Goal: Use online tool/utility: Utilize a website feature to perform a specific function

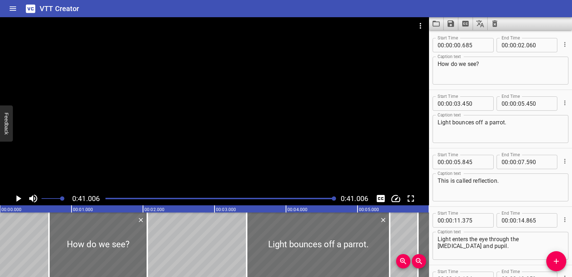
scroll to position [312, 0]
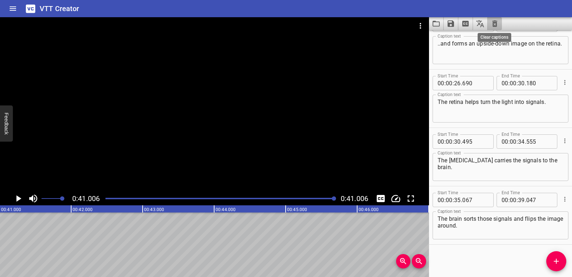
click at [494, 24] on icon "Clear captions" at bounding box center [495, 23] width 5 height 6
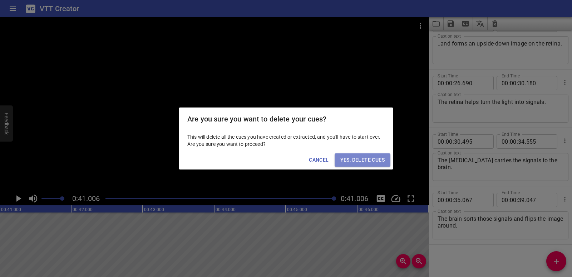
click at [358, 153] on button "Yes, Delete Cues" at bounding box center [363, 159] width 56 height 13
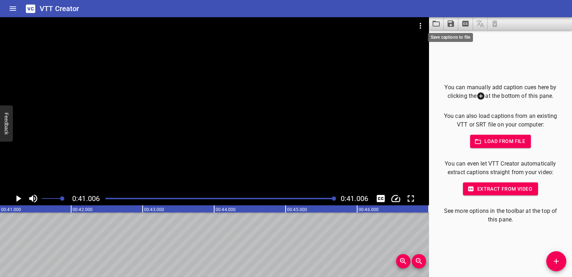
click at [454, 26] on icon "Save captions to file" at bounding box center [451, 23] width 6 height 6
click at [367, 75] on div at bounding box center [286, 138] width 572 height 277
click at [419, 30] on icon "Video Options" at bounding box center [420, 25] width 9 height 9
click at [420, 30] on li "Select New Video File..." at bounding box center [447, 26] width 71 height 13
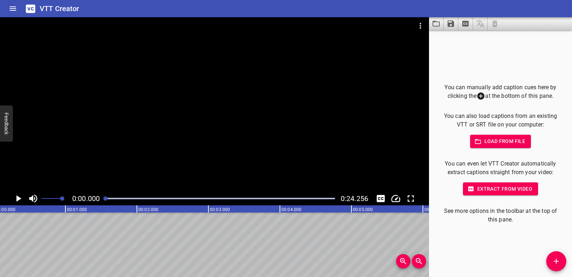
scroll to position [0, 0]
click at [553, 253] on button "Add Cue" at bounding box center [557, 261] width 20 height 20
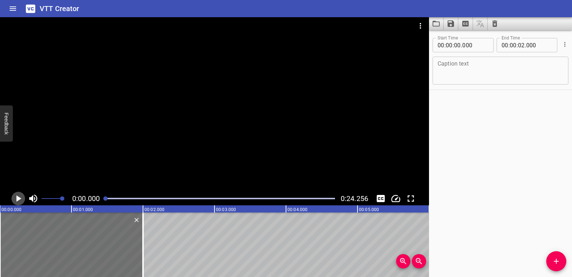
click at [20, 197] on icon "Play/Pause" at bounding box center [18, 198] width 5 height 6
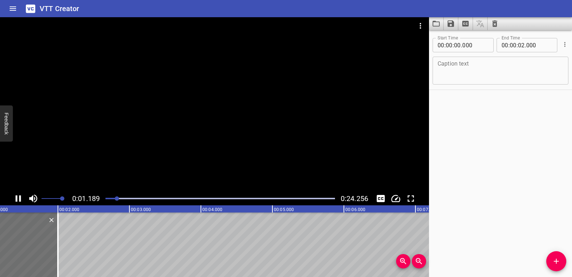
scroll to position [0, 104]
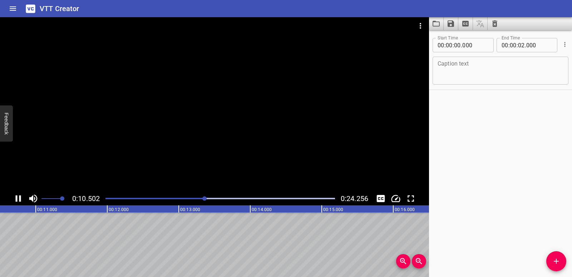
click at [16, 200] on icon "Play/Pause" at bounding box center [18, 198] width 5 height 6
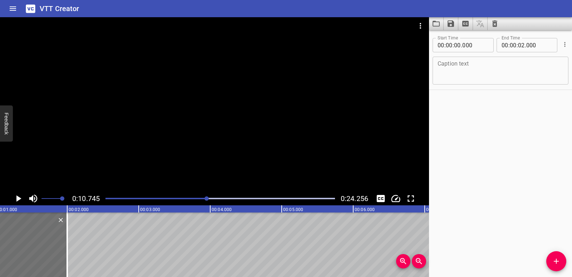
scroll to position [0, 0]
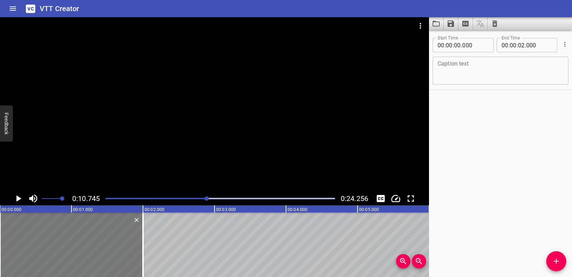
click at [23, 241] on div at bounding box center [71, 244] width 143 height 64
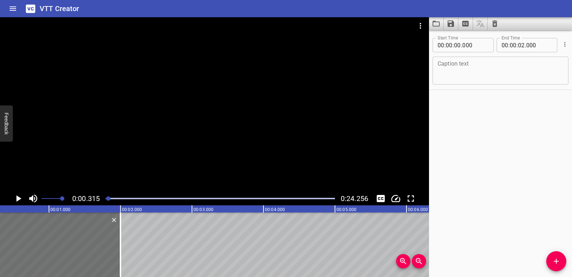
click at [479, 63] on textarea at bounding box center [501, 70] width 126 height 20
paste textarea "You can use a basic fact and place value to multiply by a multiple of ten, one …"
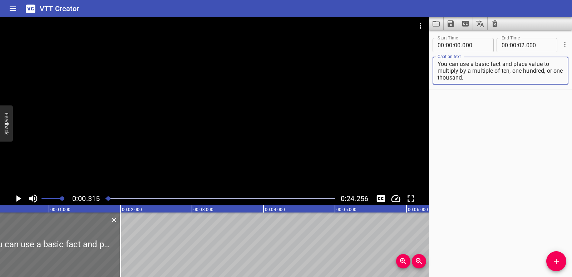
scroll to position [0, 0]
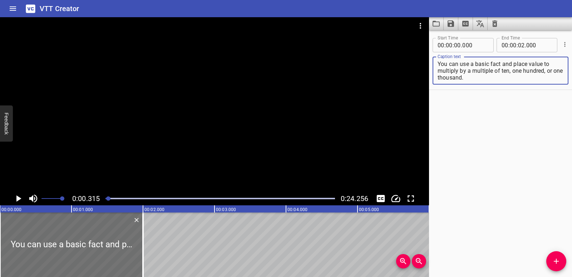
drag, startPoint x: 544, startPoint y: 63, endPoint x: 475, endPoint y: 79, distance: 71.6
click at [475, 79] on textarea "You can use a basic fact and place value to multiply by a multiple of ten, one …" at bounding box center [501, 70] width 126 height 20
type textarea "You can use a basic fact and place value"
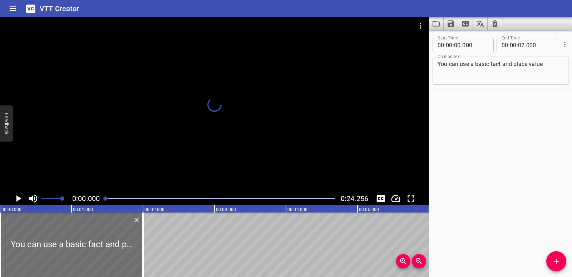
drag, startPoint x: 110, startPoint y: 198, endPoint x: 106, endPoint y: 199, distance: 4.4
click at [106, 199] on div at bounding box center [105, 198] width 4 height 4
click at [15, 197] on icon "Play/Pause" at bounding box center [18, 198] width 11 height 11
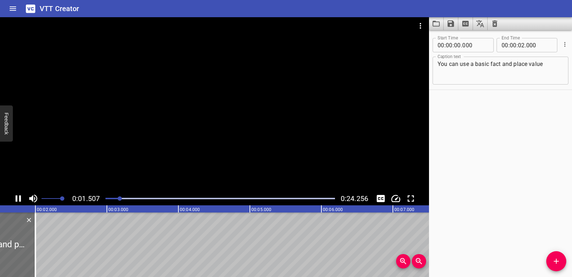
click at [18, 200] on icon "Play/Pause" at bounding box center [18, 198] width 11 height 11
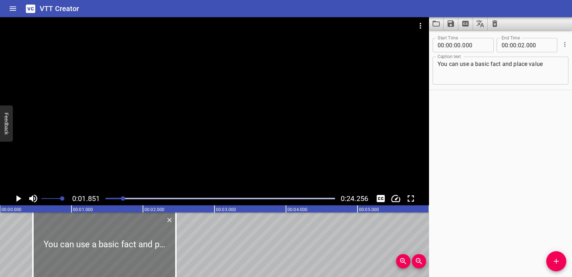
drag, startPoint x: 13, startPoint y: 243, endPoint x: 46, endPoint y: 243, distance: 32.9
click at [46, 243] on div at bounding box center [104, 244] width 143 height 64
type input "460"
drag, startPoint x: 121, startPoint y: 200, endPoint x: 102, endPoint y: 202, distance: 19.1
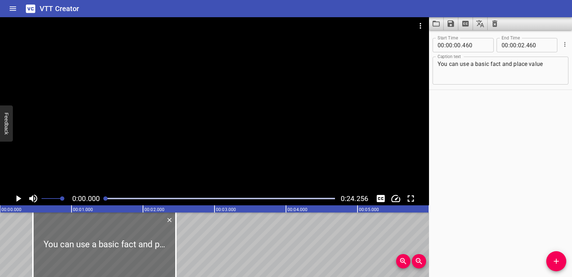
click at [102, 202] on div at bounding box center [220, 198] width 238 height 10
click at [16, 199] on icon "Play/Pause" at bounding box center [18, 198] width 11 height 11
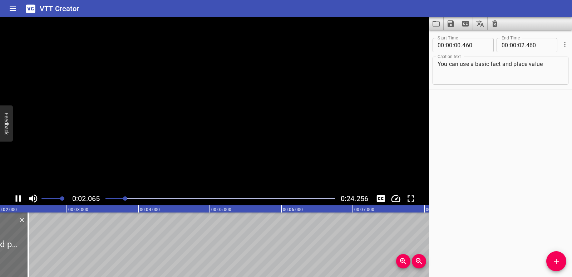
click at [16, 199] on icon "Play/Pause" at bounding box center [18, 198] width 5 height 6
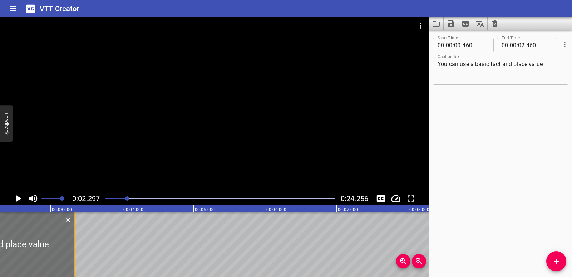
drag, startPoint x: 11, startPoint y: 245, endPoint x: 72, endPoint y: 247, distance: 60.9
click at [72, 247] on div at bounding box center [74, 244] width 7 height 64
type input "03"
click at [18, 199] on icon "Play/Pause" at bounding box center [18, 198] width 5 height 6
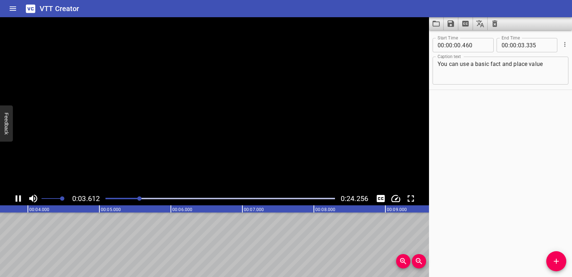
click at [18, 199] on icon "Play/Pause" at bounding box center [18, 198] width 11 height 11
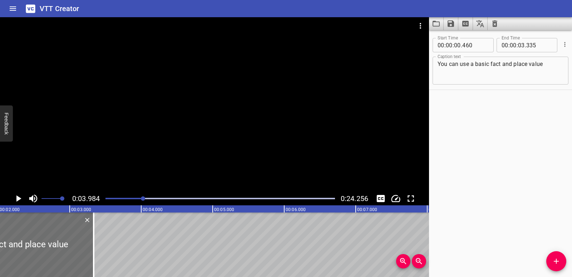
scroll to position [0, 112]
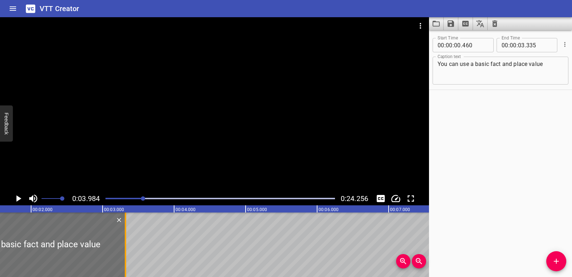
click at [126, 260] on div at bounding box center [125, 244] width 7 height 64
type input "320"
click at [557, 259] on icon "Add Cue" at bounding box center [556, 260] width 5 height 5
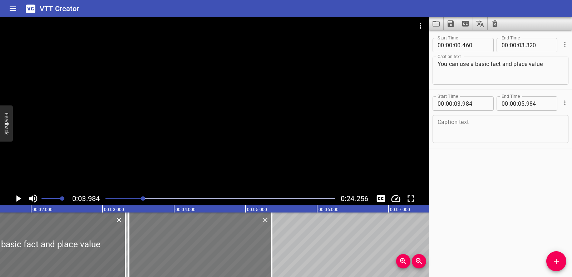
drag, startPoint x: 290, startPoint y: 263, endPoint x: 246, endPoint y: 263, distance: 44.4
click at [246, 263] on div at bounding box center [200, 244] width 143 height 64
type input "364"
drag, startPoint x: 273, startPoint y: 259, endPoint x: 291, endPoint y: 256, distance: 18.0
click at [291, 256] on div at bounding box center [289, 244] width 7 height 64
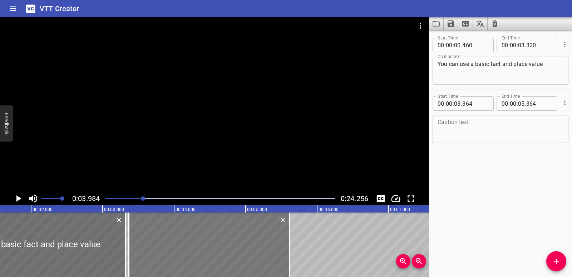
type input "614"
click at [259, 258] on div at bounding box center [208, 244] width 161 height 64
type input "349"
type input "599"
click at [507, 129] on textarea at bounding box center [501, 129] width 126 height 20
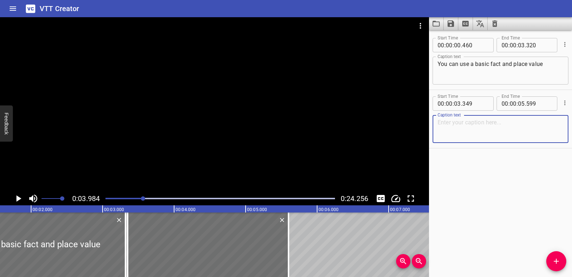
paste textarea "to multiply by a multiple of ten, one hundred, or one thousand."
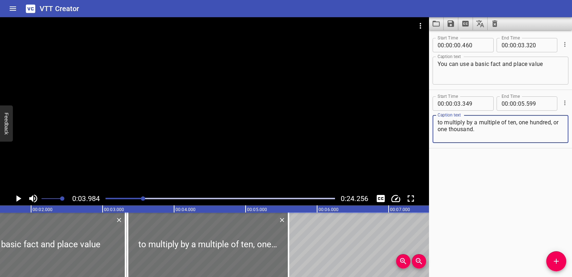
type textarea "to multiply by a multiple of ten, one hundred, or one thousand."
drag, startPoint x: 138, startPoint y: 199, endPoint x: 98, endPoint y: 200, distance: 39.4
click at [98, 200] on div "0:03.984 0:24.256" at bounding box center [214, 198] width 429 height 14
click at [110, 201] on div at bounding box center [220, 198] width 238 height 10
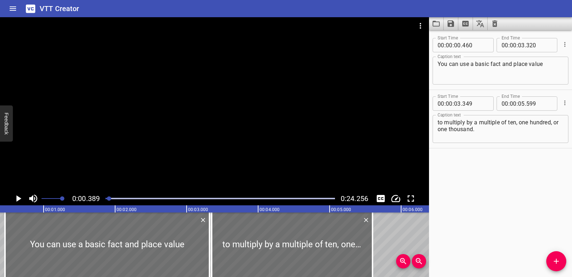
drag, startPoint x: 108, startPoint y: 200, endPoint x: 103, endPoint y: 200, distance: 5.0
click at [103, 200] on div at bounding box center [220, 198] width 238 height 10
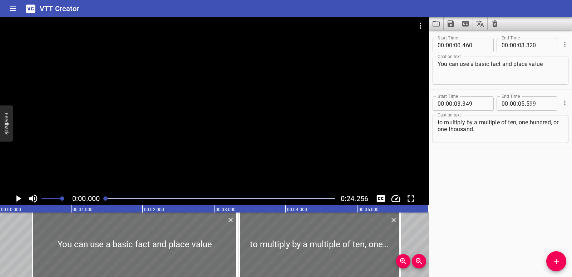
scroll to position [0, 0]
click at [14, 196] on icon "Play/Pause" at bounding box center [18, 198] width 11 height 11
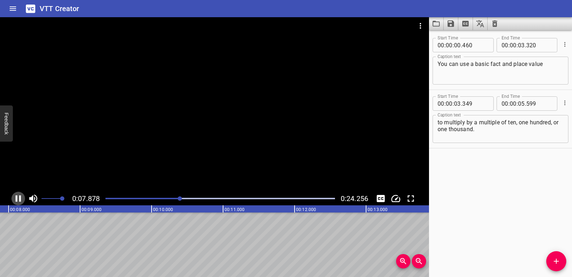
click at [20, 195] on icon "Play/Pause" at bounding box center [18, 198] width 11 height 11
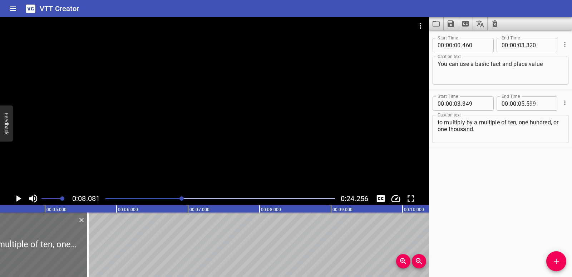
scroll to position [0, 309]
click at [156, 197] on div "Play progress" at bounding box center [67, 197] width 230 height 1
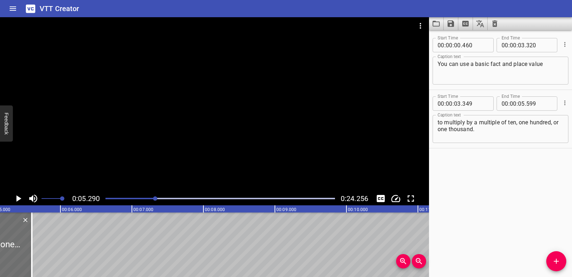
scroll to position [0, 378]
click at [153, 197] on div "Play progress" at bounding box center [41, 197] width 230 height 1
click at [19, 201] on icon "Play/Pause" at bounding box center [18, 198] width 11 height 11
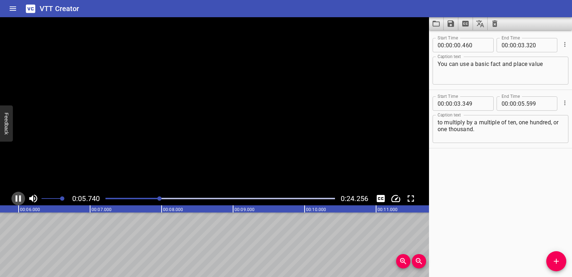
click at [19, 201] on icon "Play/Pause" at bounding box center [18, 198] width 11 height 11
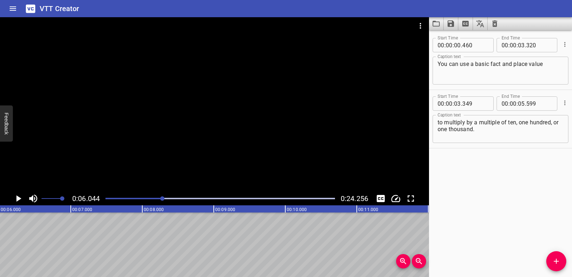
scroll to position [0, 432]
drag, startPoint x: 520, startPoint y: 122, endPoint x: 484, endPoint y: 131, distance: 36.9
click at [484, 131] on textarea "to multiply by a multiple of ten, one hundred, or one thousand." at bounding box center [501, 129] width 126 height 20
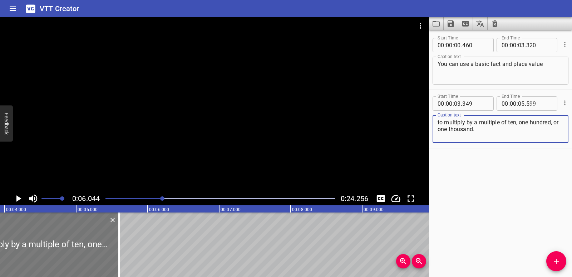
scroll to position [0, 278]
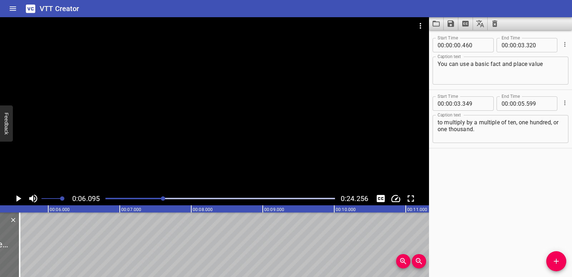
scroll to position [0, 436]
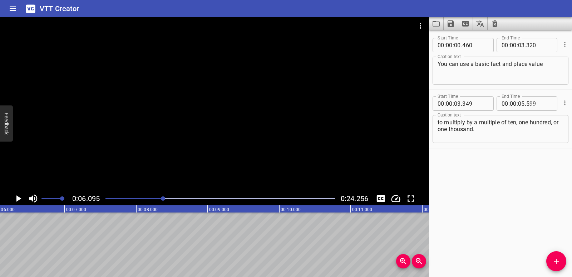
click at [564, 266] on button "Add Cue" at bounding box center [557, 261] width 20 height 20
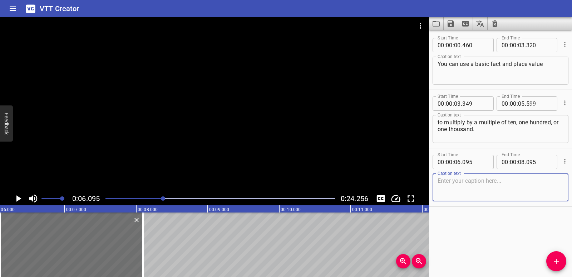
click at [463, 191] on textarea at bounding box center [501, 187] width 126 height 20
type textarea "one hundred, or one thousand."
click at [15, 199] on icon "Play/Pause" at bounding box center [18, 198] width 11 height 11
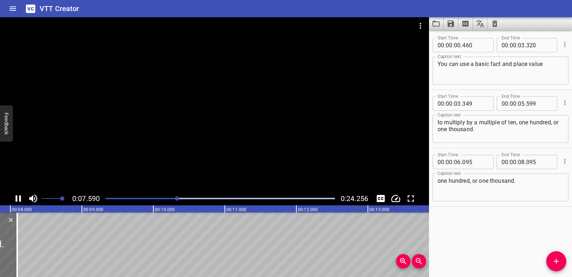
click at [18, 197] on icon "Play/Pause" at bounding box center [18, 198] width 11 height 11
drag, startPoint x: 6, startPoint y: 240, endPoint x: 22, endPoint y: 242, distance: 15.9
click at [22, 242] on div at bounding box center [19, 244] width 7 height 64
type input "315"
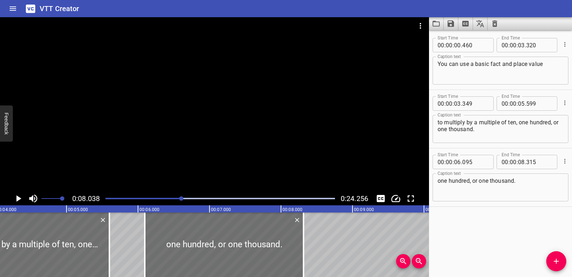
scroll to position [0, 299]
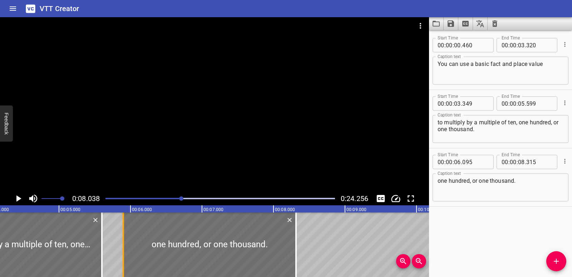
drag, startPoint x: 136, startPoint y: 254, endPoint x: 122, endPoint y: 250, distance: 14.6
click at [122, 250] on div at bounding box center [123, 244] width 7 height 64
type input "05"
type input "900"
drag, startPoint x: 116, startPoint y: 197, endPoint x: 90, endPoint y: 199, distance: 25.1
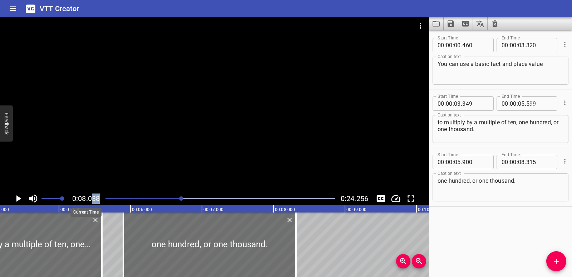
click at [90, 199] on div "0:08.038 0:24.256" at bounding box center [214, 198] width 429 height 14
click at [105, 199] on div at bounding box center [220, 198] width 238 height 10
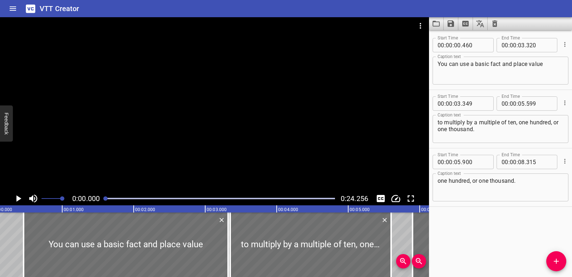
scroll to position [0, 0]
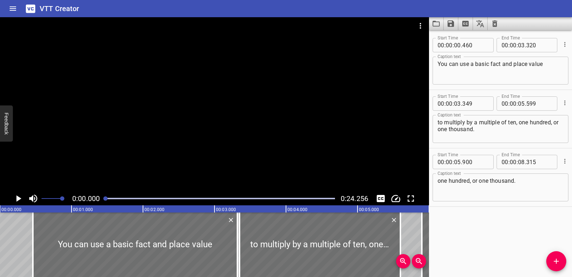
click at [18, 199] on icon "Play/Pause" at bounding box center [18, 198] width 5 height 6
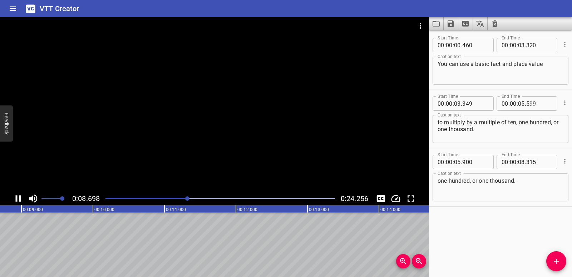
click at [22, 196] on icon "Play/Pause" at bounding box center [18, 198] width 11 height 11
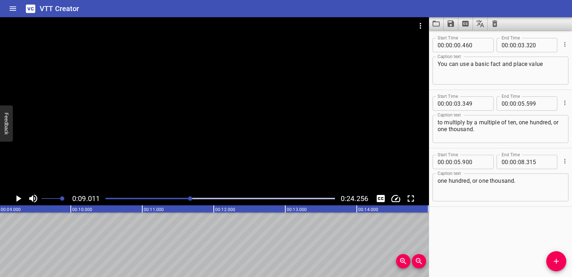
click at [559, 263] on icon "Add Cue" at bounding box center [556, 260] width 9 height 9
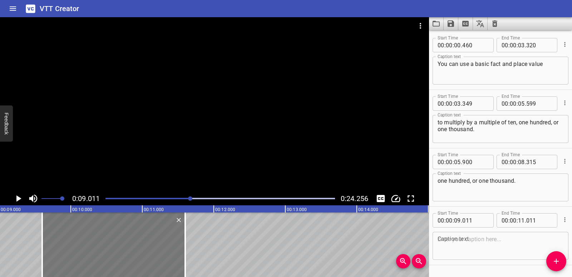
drag, startPoint x: 108, startPoint y: 253, endPoint x: 150, endPoint y: 253, distance: 42.2
click at [150, 253] on div at bounding box center [113, 244] width 143 height 64
type input "601"
click at [449, 247] on textarea at bounding box center [501, 245] width 126 height 20
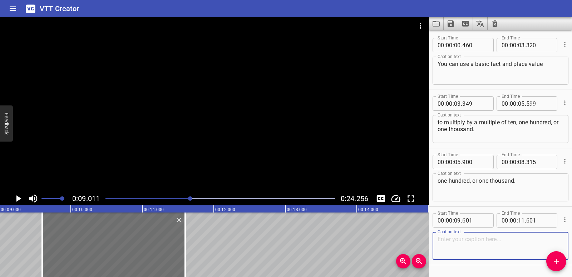
paste textarea "Use place value to break the number into smaller parts."
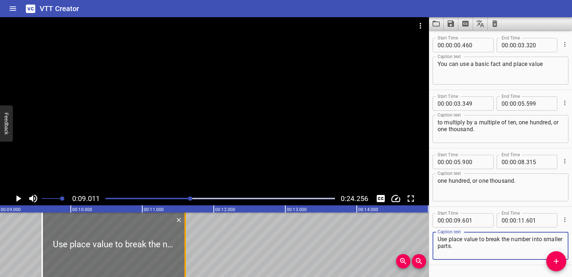
type textarea "Use place value to break the number into smaller parts."
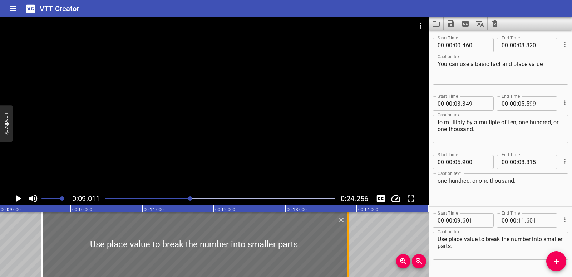
drag, startPoint x: 185, startPoint y: 253, endPoint x: 348, endPoint y: 252, distance: 162.8
click at [348, 252] on div at bounding box center [347, 244] width 1 height 64
type input "13"
type input "876"
click at [17, 199] on icon "Play/Pause" at bounding box center [18, 198] width 5 height 6
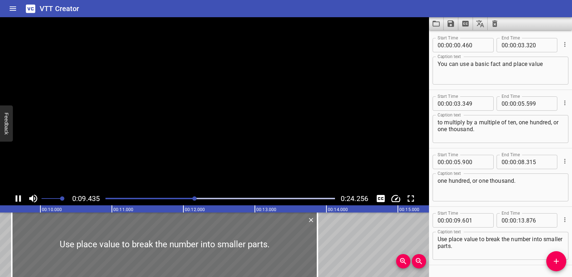
scroll to position [20, 0]
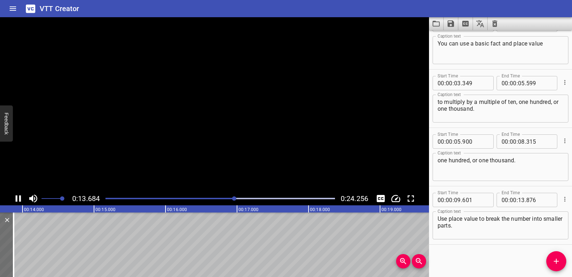
click at [17, 199] on icon "Play/Pause" at bounding box center [18, 198] width 5 height 6
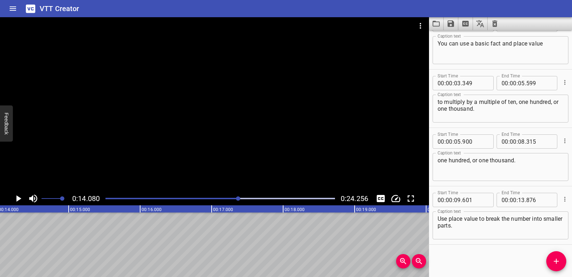
scroll to position [0, 1007]
drag, startPoint x: 547, startPoint y: 260, endPoint x: 553, endPoint y: 261, distance: 6.8
click at [548, 260] on span "Add Cue" at bounding box center [557, 260] width 20 height 9
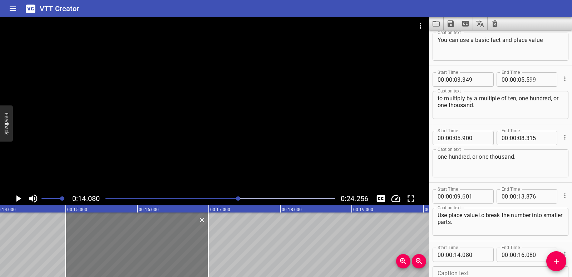
drag, startPoint x: 88, startPoint y: 248, endPoint x: 153, endPoint y: 253, distance: 65.6
click at [153, 253] on div at bounding box center [136, 244] width 143 height 64
type input "995"
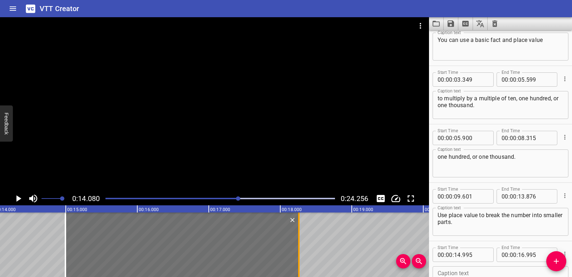
drag, startPoint x: 207, startPoint y: 243, endPoint x: 298, endPoint y: 241, distance: 90.5
click at [298, 241] on div at bounding box center [298, 244] width 7 height 64
type input "18"
type input "260"
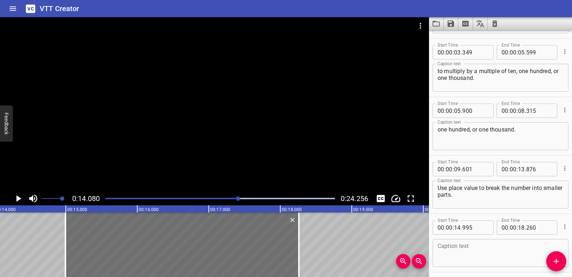
scroll to position [79, 0]
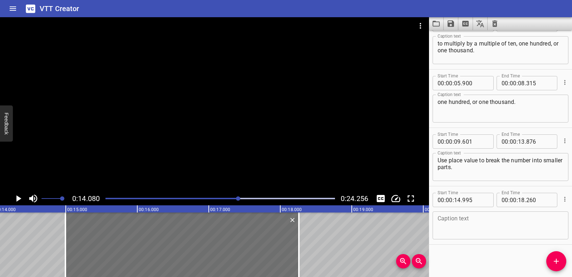
click at [460, 225] on textarea at bounding box center [501, 225] width 126 height 20
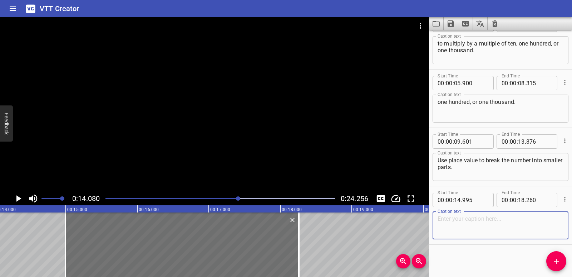
paste textarea "Multiply the number of groups and the place value."
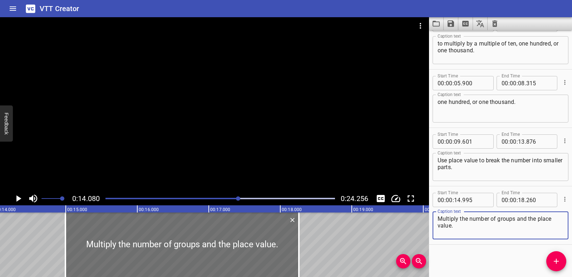
type textarea "Multiply the number of groups and the place value."
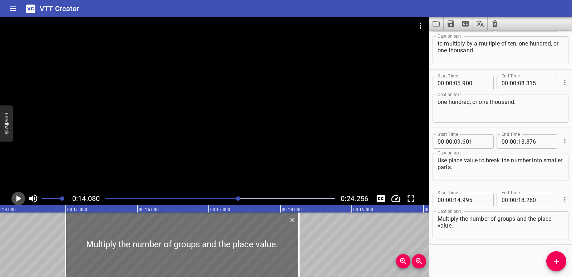
click at [15, 198] on icon "Play/Pause" at bounding box center [18, 198] width 11 height 11
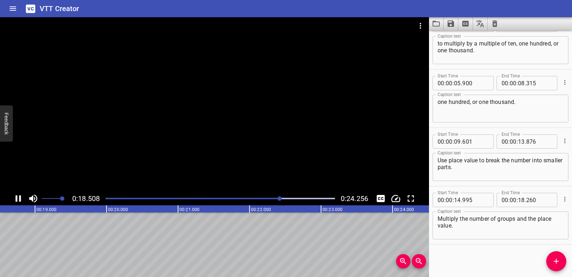
click at [19, 196] on icon "Play/Pause" at bounding box center [18, 198] width 11 height 11
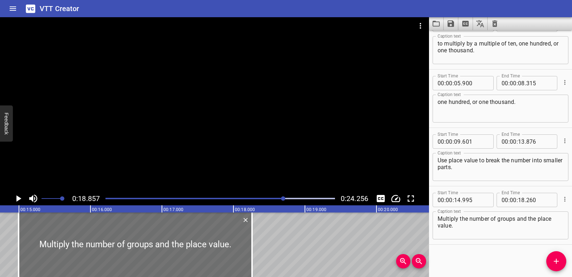
scroll to position [0, 1050]
drag, startPoint x: 178, startPoint y: 242, endPoint x: 173, endPoint y: 244, distance: 4.8
click at [173, 244] on div at bounding box center [135, 244] width 234 height 64
type input "935"
type input "200"
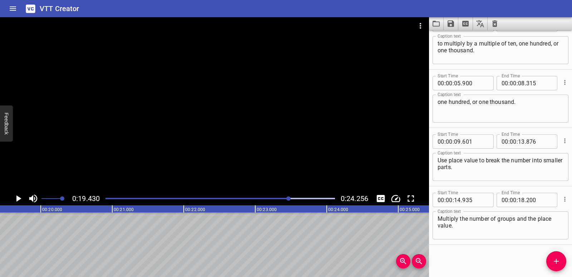
scroll to position [0, 1014]
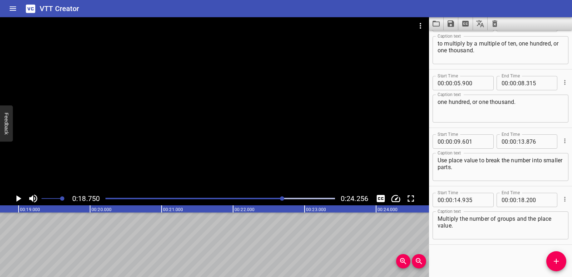
scroll to position [0, 1341]
click at [553, 268] on button "Add Cue" at bounding box center [557, 261] width 20 height 20
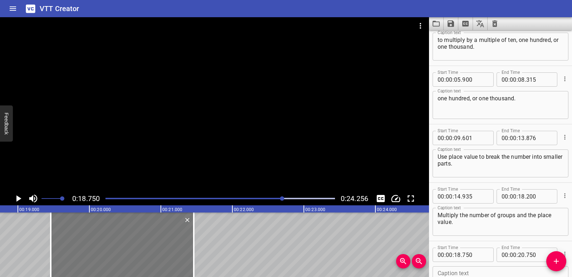
drag, startPoint x: 104, startPoint y: 242, endPoint x: 155, endPoint y: 251, distance: 51.5
click at [155, 251] on div at bounding box center [122, 244] width 143 height 64
type input "19"
type input "460"
type input "21"
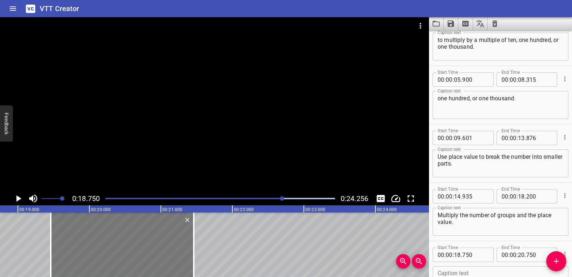
type input "460"
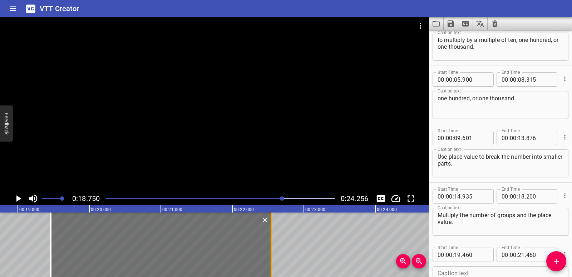
drag, startPoint x: 194, startPoint y: 249, endPoint x: 270, endPoint y: 245, distance: 76.3
click at [270, 245] on div at bounding box center [271, 244] width 7 height 64
type input "22"
type input "545"
click at [243, 255] on div at bounding box center [160, 244] width 221 height 64
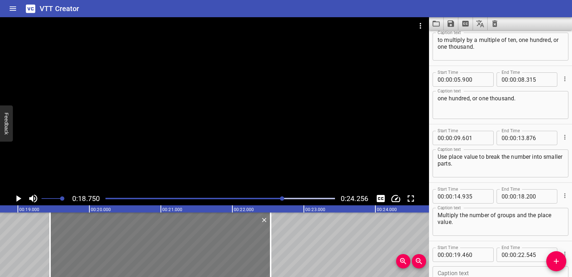
type input "450"
click at [273, 254] on div at bounding box center [272, 244] width 1 height 64
type input "570"
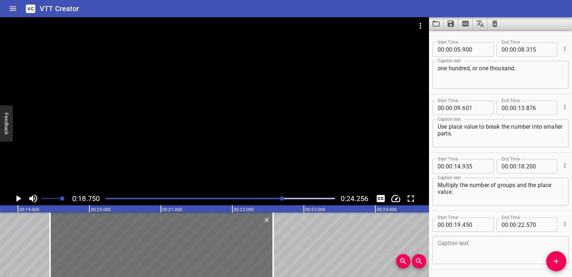
scroll to position [137, 0]
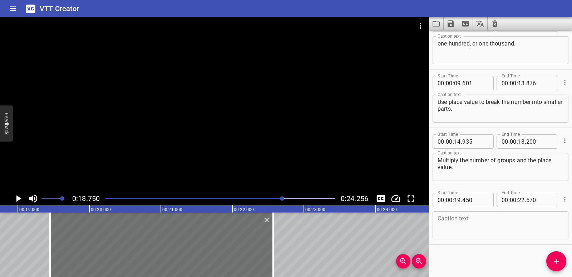
click at [463, 211] on div "Caption text" at bounding box center [501, 225] width 136 height 28
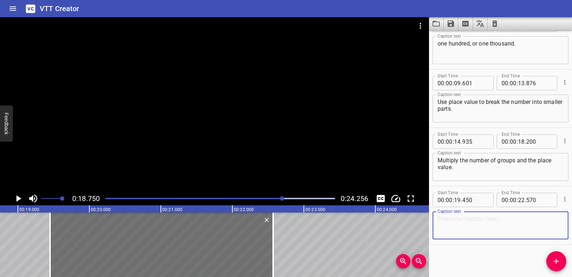
paste textarea "Use place value to write the final answer."
type textarea "Use place value to write the final answer."
click at [103, 155] on div at bounding box center [214, 104] width 429 height 174
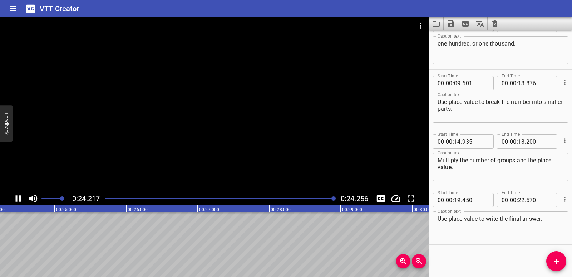
scroll to position [0, 1735]
click at [454, 24] on icon "Save captions to file" at bounding box center [451, 23] width 6 height 6
click at [465, 34] on li "Save to VTT file" at bounding box center [470, 39] width 53 height 13
click at [496, 28] on button "Clear captions" at bounding box center [495, 23] width 14 height 13
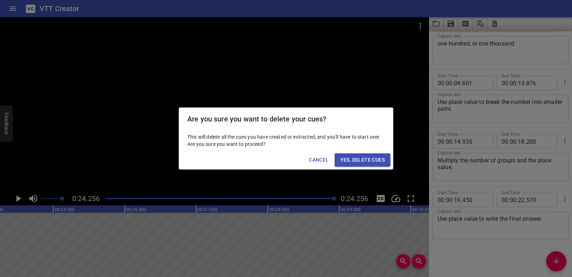
click at [374, 165] on button "Yes, Delete Cues" at bounding box center [363, 159] width 56 height 13
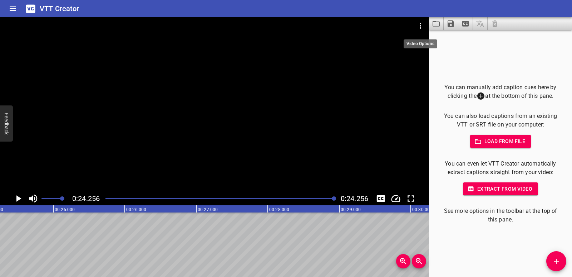
click at [421, 25] on icon "Video Options" at bounding box center [420, 26] width 1 height 6
click at [429, 25] on li "Select New Video File..." at bounding box center [447, 26] width 71 height 13
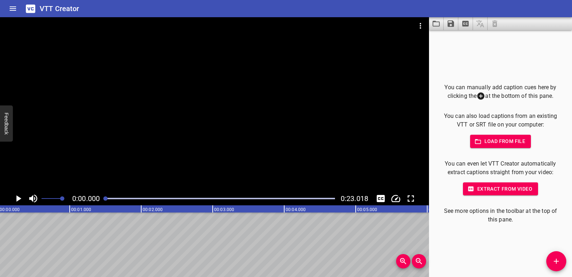
scroll to position [0, 0]
click at [551, 258] on span "Add Cue" at bounding box center [557, 260] width 20 height 9
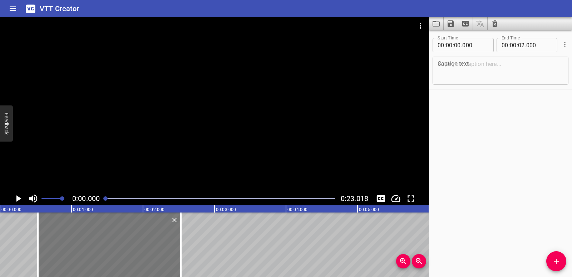
drag, startPoint x: 117, startPoint y: 244, endPoint x: 155, endPoint y: 247, distance: 38.1
click at [155, 247] on div at bounding box center [109, 244] width 143 height 64
type input "530"
drag, startPoint x: 176, startPoint y: 249, endPoint x: 182, endPoint y: 250, distance: 5.8
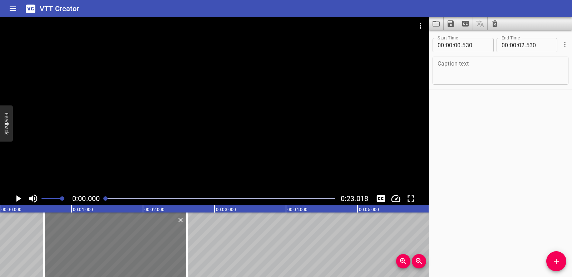
click at [182, 250] on div at bounding box center [115, 244] width 143 height 64
type input "615"
drag, startPoint x: 46, startPoint y: 248, endPoint x: 38, endPoint y: 250, distance: 7.8
click at [38, 250] on div at bounding box center [36, 244] width 7 height 64
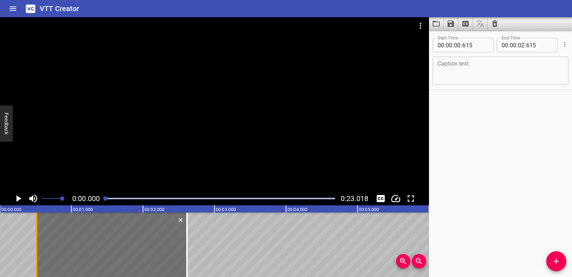
type input "510"
click at [462, 70] on textarea at bounding box center [501, 70] width 126 height 20
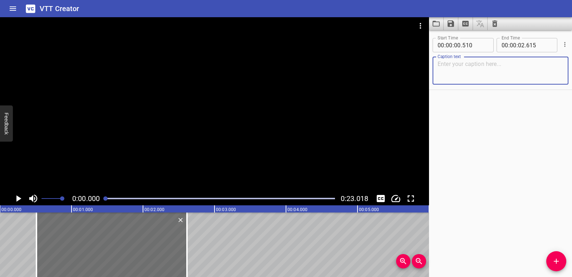
paste textarea "To multiply by a multiple of ten, one hundred, or one thousand using place valu…"
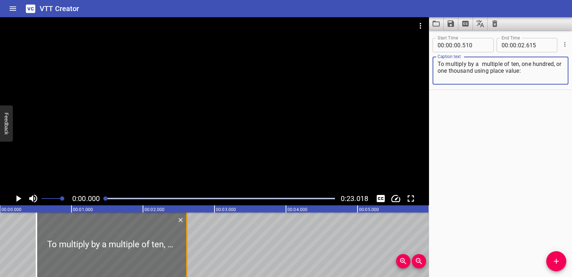
type textarea "To multiply by a multiple of ten, one hundred, or one thousand using place valu…"
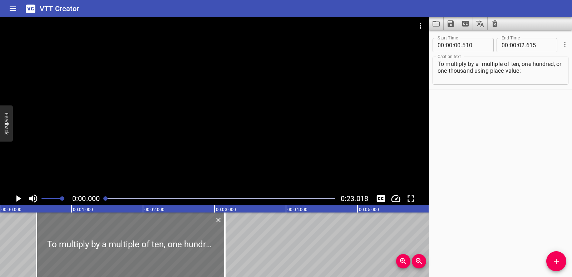
drag, startPoint x: 187, startPoint y: 231, endPoint x: 211, endPoint y: 235, distance: 24.6
click at [224, 232] on div at bounding box center [224, 244] width 1 height 64
type input "03"
type input "125"
click at [17, 196] on icon "Play/Pause" at bounding box center [18, 198] width 5 height 6
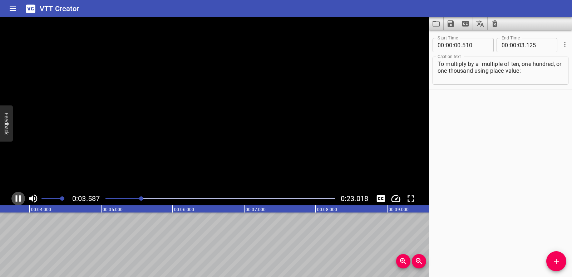
click at [17, 196] on icon "Play/Pause" at bounding box center [18, 198] width 5 height 6
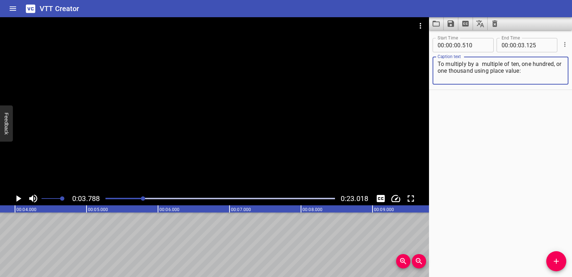
drag, startPoint x: 522, startPoint y: 64, endPoint x: 530, endPoint y: 72, distance: 11.4
click at [530, 72] on textarea "To multiply by a multiple of ten, one hundred, or one thousand using place valu…" at bounding box center [501, 70] width 126 height 20
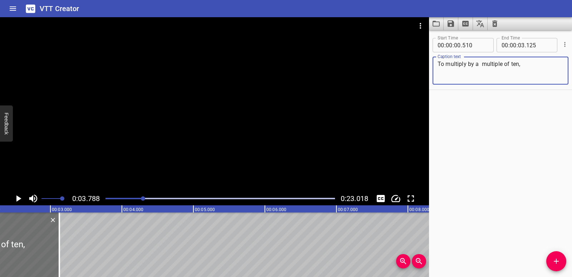
type textarea "To multiply by a multiple of ten,"
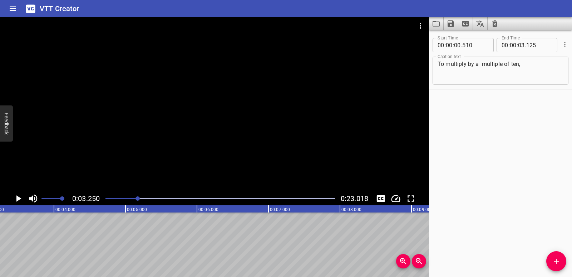
scroll to position [0, 233]
click at [554, 257] on icon "Add Cue" at bounding box center [556, 260] width 9 height 9
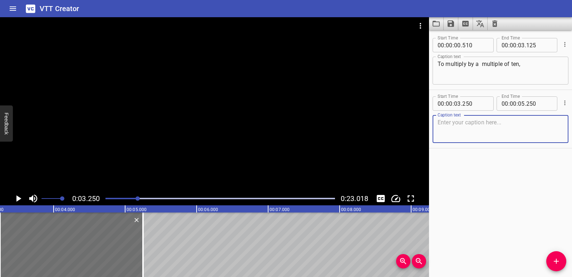
click at [462, 119] on textarea at bounding box center [501, 129] width 126 height 20
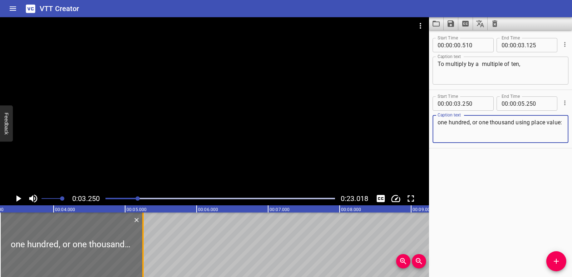
type textarea "one hundred, or one thousand using place value:"
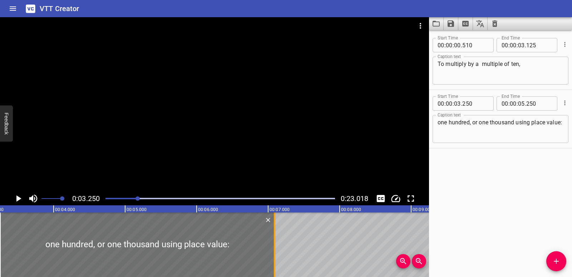
drag, startPoint x: 143, startPoint y: 246, endPoint x: 274, endPoint y: 245, distance: 130.9
click at [274, 245] on div at bounding box center [274, 244] width 1 height 64
type input "07"
type input "090"
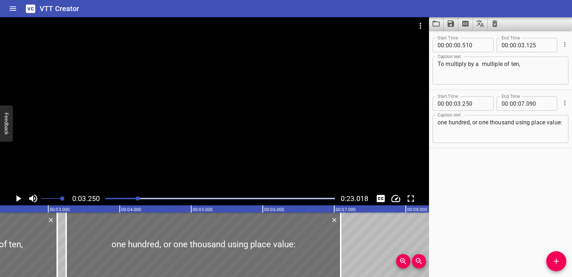
scroll to position [0, 155]
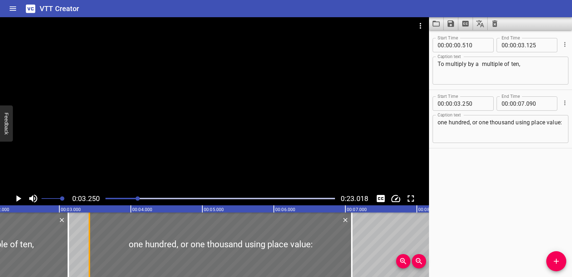
drag, startPoint x: 78, startPoint y: 256, endPoint x: 90, endPoint y: 255, distance: 12.2
click at [90, 255] on div at bounding box center [89, 244] width 7 height 64
type input "420"
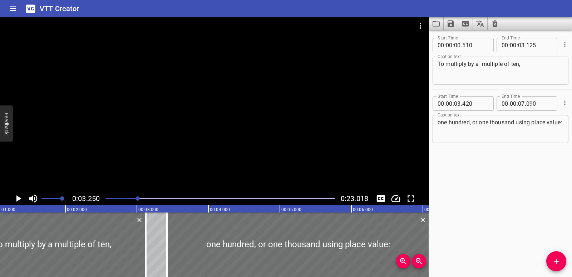
scroll to position [0, 0]
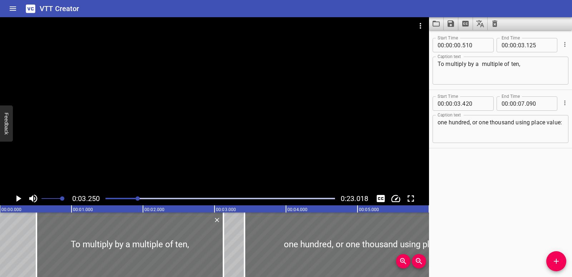
click at [106, 198] on div "Play progress" at bounding box center [23, 197] width 230 height 1
click at [16, 201] on icon "Play/Pause" at bounding box center [18, 198] width 5 height 6
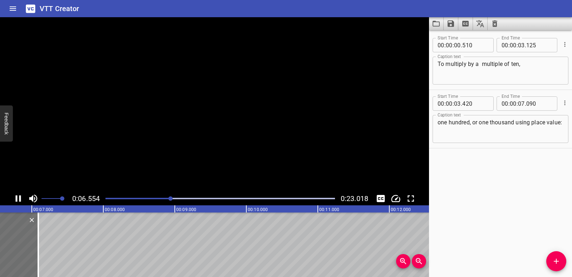
click at [16, 201] on icon "Play/Pause" at bounding box center [18, 198] width 5 height 6
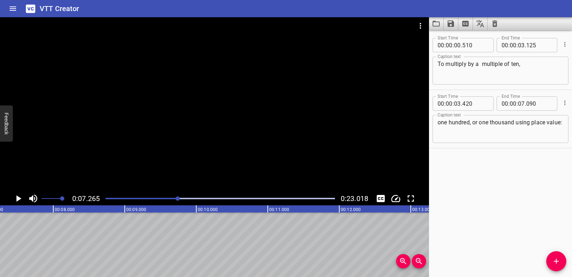
scroll to position [0, 520]
click at [559, 259] on icon "Add Cue" at bounding box center [556, 260] width 9 height 9
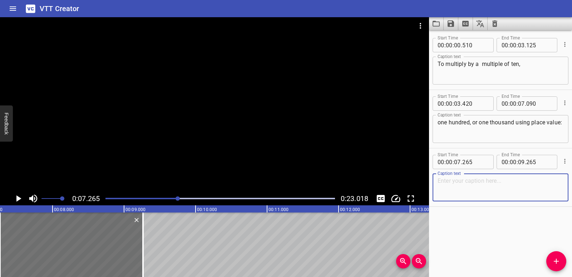
click at [460, 189] on textarea at bounding box center [501, 187] width 126 height 20
paste textarea "Decompose the multiples of ten, one hundred, or one thousand using place value."
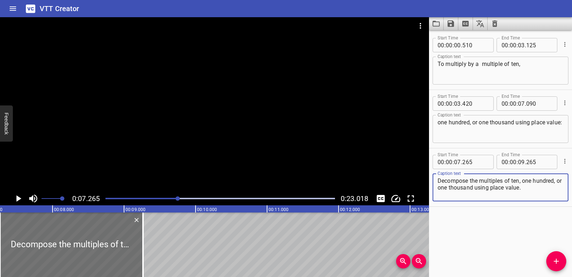
click at [17, 197] on icon "Play/Pause" at bounding box center [18, 198] width 5 height 6
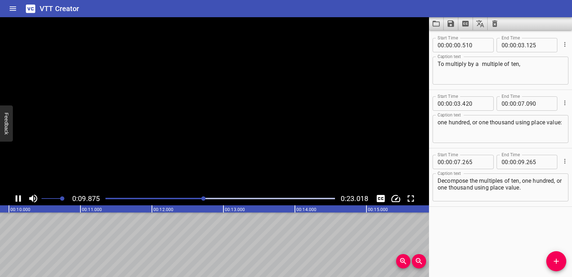
click at [17, 197] on icon "Play/Pause" at bounding box center [18, 198] width 5 height 6
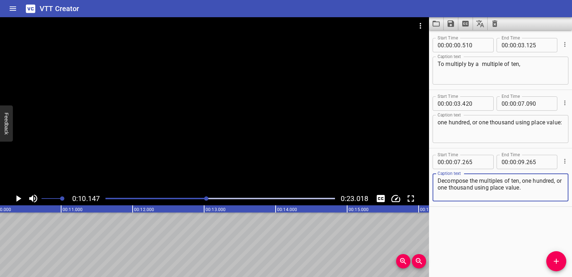
drag, startPoint x: 523, startPoint y: 181, endPoint x: 528, endPoint y: 187, distance: 7.9
click at [528, 187] on textarea "Decompose the multiples of ten, one hundred, or one thousand using place value." at bounding box center [501, 187] width 126 height 20
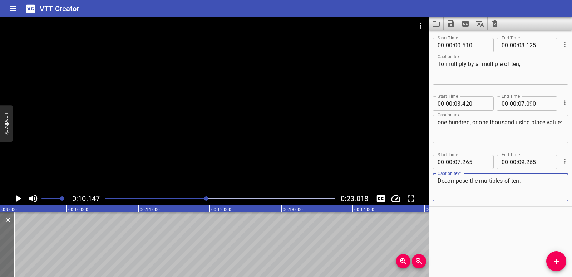
scroll to position [0, 645]
type textarea "Decompose the multiples of ten,"
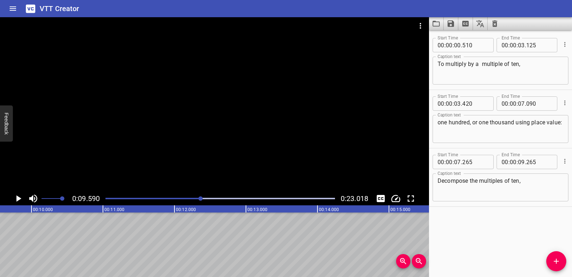
scroll to position [0, 686]
drag, startPoint x: 559, startPoint y: 261, endPoint x: 455, endPoint y: 253, distance: 105.2
click at [559, 262] on icon "Add Cue" at bounding box center [556, 260] width 9 height 9
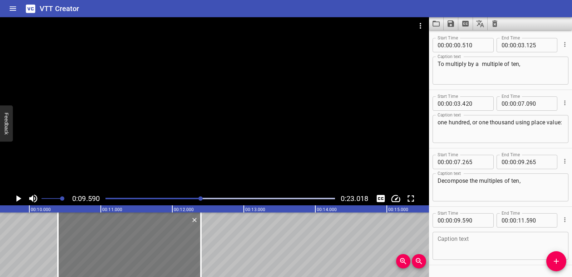
drag, startPoint x: 76, startPoint y: 248, endPoint x: 134, endPoint y: 248, distance: 57.9
click at [134, 248] on div at bounding box center [129, 244] width 143 height 64
type input "10"
type input "400"
type input "12"
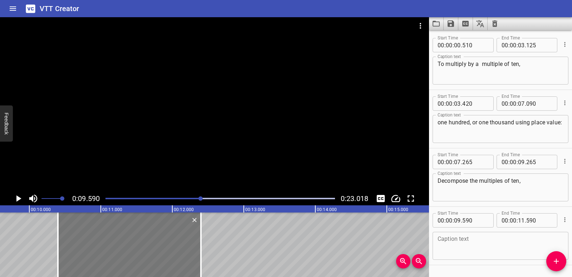
type input "400"
click at [445, 240] on textarea at bounding box center [501, 245] width 126 height 20
paste textarea "one hundred, or one thousand using place value."
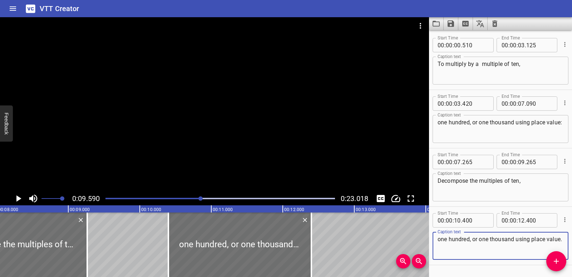
scroll to position [0, 546]
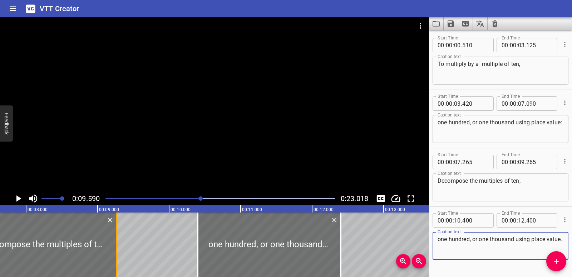
type textarea "one hundred, or one thousand using place value."
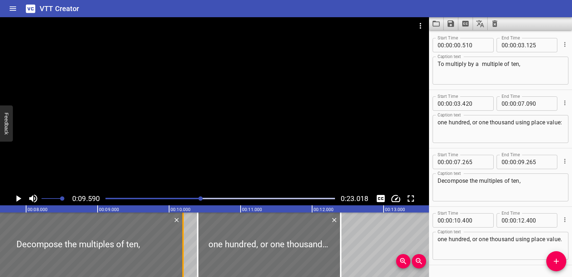
drag, startPoint x: 122, startPoint y: 249, endPoint x: 184, endPoint y: 245, distance: 62.1
click at [184, 245] on div at bounding box center [182, 244] width 1 height 64
type input "10"
type input "195"
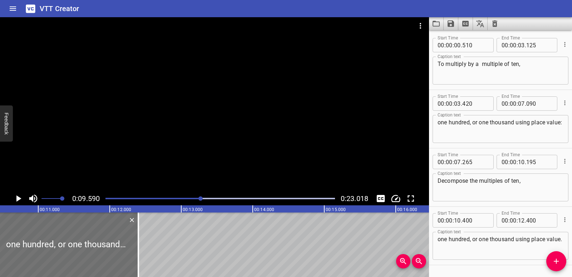
scroll to position [0, 753]
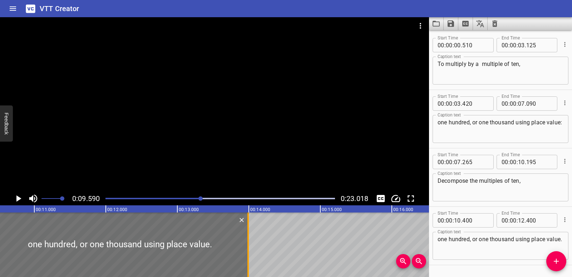
drag, startPoint x: 134, startPoint y: 243, endPoint x: 248, endPoint y: 239, distance: 113.8
click at [248, 239] on div at bounding box center [248, 244] width 1 height 64
type input "13"
type input "990"
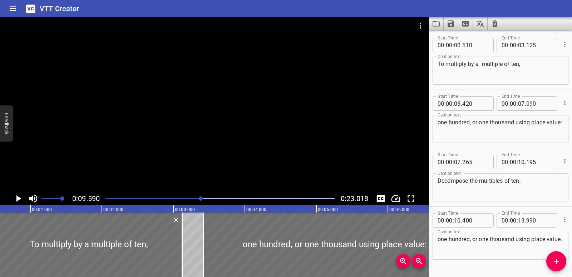
scroll to position [0, 0]
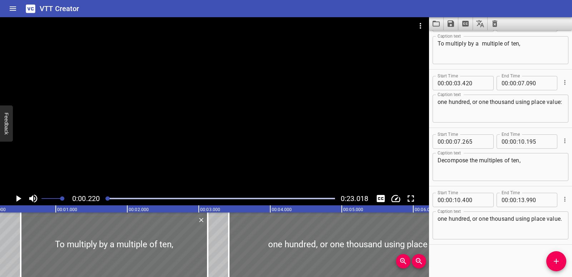
click at [18, 199] on icon "Play/Pause" at bounding box center [18, 198] width 5 height 6
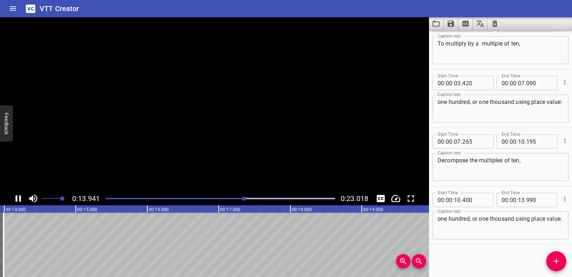
click at [21, 199] on icon "Play/Pause" at bounding box center [18, 198] width 11 height 11
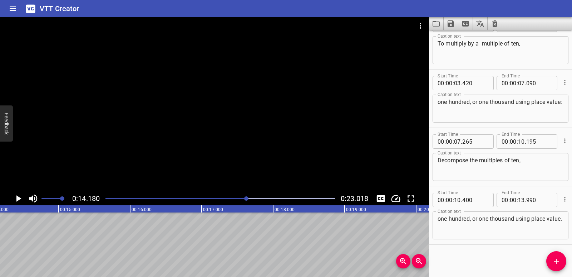
click at [562, 262] on span "Add Cue" at bounding box center [557, 260] width 20 height 9
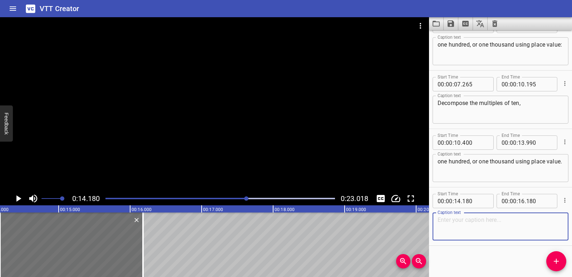
scroll to position [79, 0]
click at [452, 216] on textarea at bounding box center [501, 225] width 126 height 20
paste textarea "Multiply the basic facts."
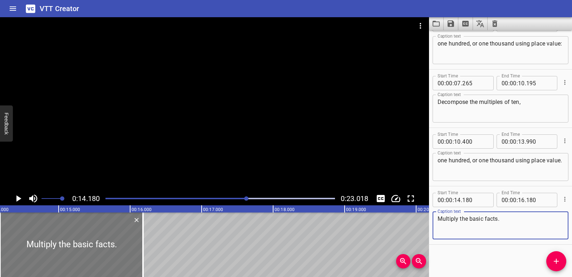
type textarea "Multiply the basic facts."
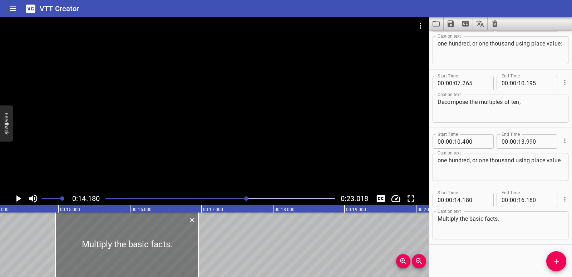
drag, startPoint x: 121, startPoint y: 245, endPoint x: 176, endPoint y: 245, distance: 55.4
click at [176, 245] on div at bounding box center [126, 244] width 143 height 64
type input "955"
click at [177, 253] on div at bounding box center [129, 244] width 143 height 64
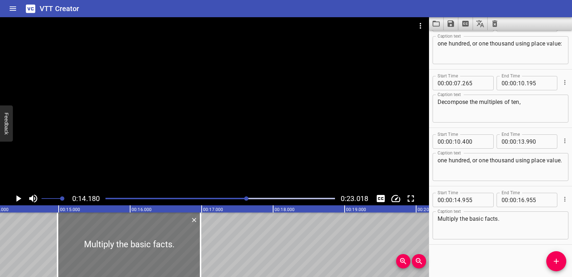
type input "985"
click at [198, 253] on div at bounding box center [200, 244] width 7 height 64
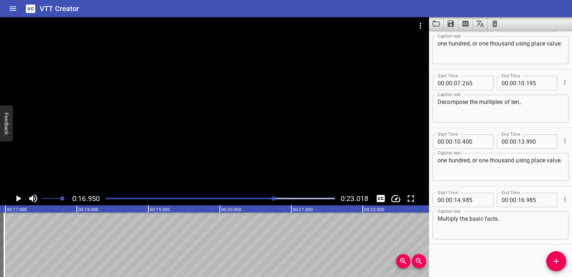
scroll to position [0, 1213]
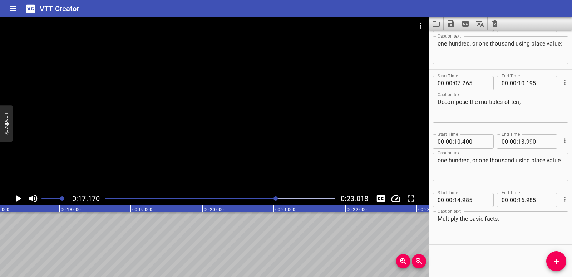
click at [557, 261] on icon "Add Cue" at bounding box center [556, 260] width 5 height 5
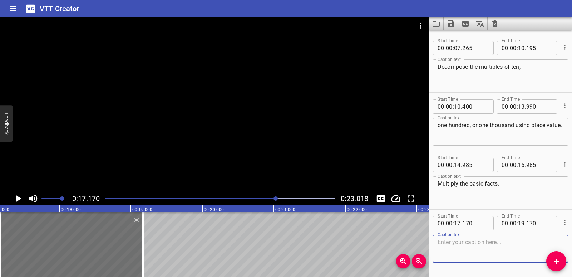
scroll to position [137, 0]
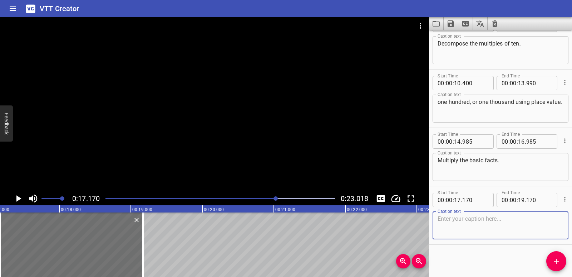
click at [463, 220] on textarea at bounding box center [501, 225] width 126 height 20
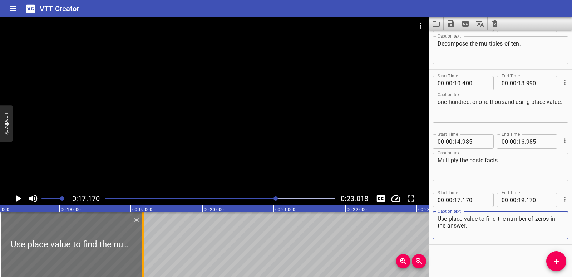
type textarea "Use place value to find the number of zeros in the answer."
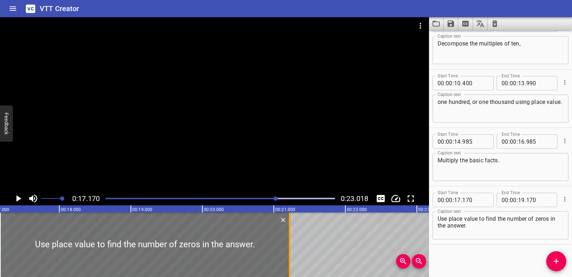
drag, startPoint x: 144, startPoint y: 242, endPoint x: 288, endPoint y: 245, distance: 143.8
click at [288, 245] on div at bounding box center [289, 244] width 7 height 64
type input "21"
type input "220"
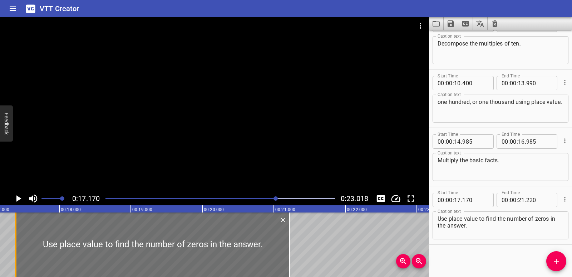
drag, startPoint x: 1, startPoint y: 236, endPoint x: 17, endPoint y: 236, distance: 15.7
click at [17, 236] on div at bounding box center [15, 244] width 7 height 64
type input "390"
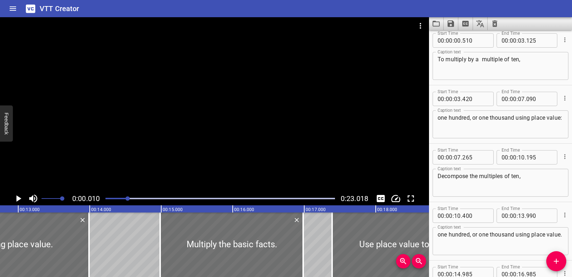
scroll to position [0, 0]
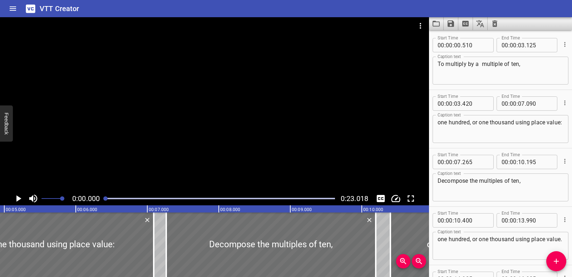
drag, startPoint x: 277, startPoint y: 197, endPoint x: 103, endPoint y: 198, distance: 174.6
click at [103, 198] on div at bounding box center [220, 198] width 238 height 10
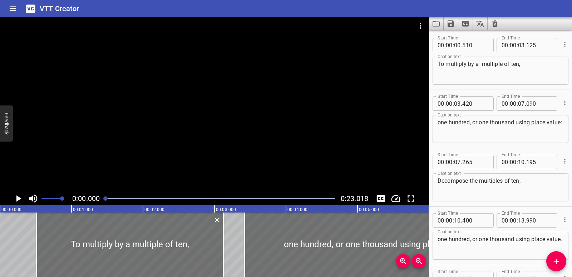
click at [20, 199] on icon "Play/Pause" at bounding box center [18, 198] width 5 height 6
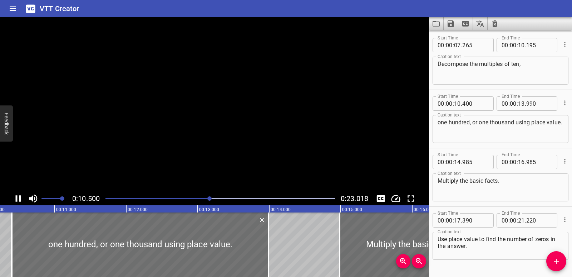
scroll to position [137, 0]
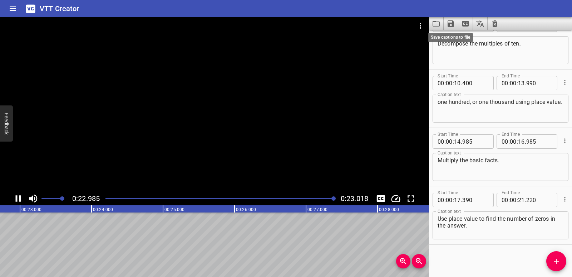
click at [453, 23] on icon "Save captions to file" at bounding box center [451, 23] width 6 height 6
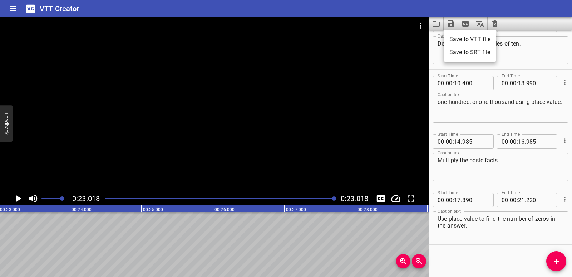
click at [459, 39] on li "Save to VTT file" at bounding box center [470, 39] width 53 height 13
click at [495, 25] on icon "Clear captions" at bounding box center [495, 23] width 9 height 9
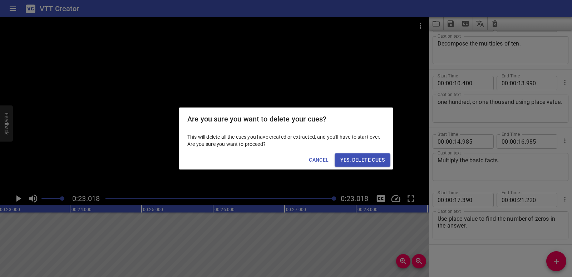
click at [374, 158] on span "Yes, Delete Cues" at bounding box center [363, 159] width 44 height 9
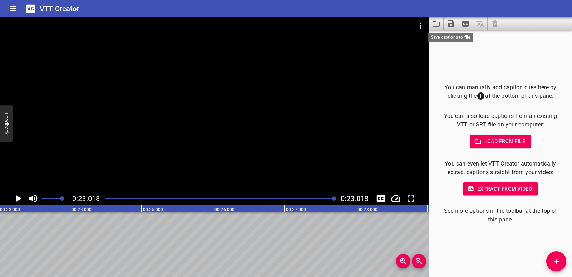
click at [450, 24] on icon "Save captions to file" at bounding box center [451, 23] width 9 height 9
click at [432, 21] on div at bounding box center [286, 138] width 572 height 277
click at [419, 25] on icon "Video Options" at bounding box center [420, 25] width 9 height 9
click at [425, 30] on li "Select New Video File..." at bounding box center [447, 26] width 71 height 13
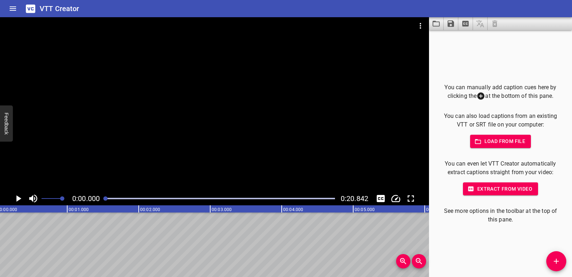
scroll to position [0, 0]
click at [551, 263] on span "Add Cue" at bounding box center [557, 260] width 20 height 9
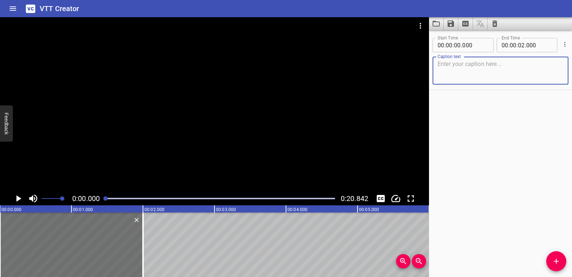
click at [460, 66] on textarea at bounding box center [501, 70] width 126 height 20
paste textarea "You can use a basic fact and place value to multiply by a multiple of ten, one …"
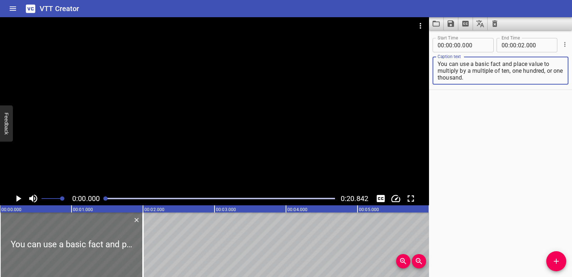
click at [19, 196] on icon "Play/Pause" at bounding box center [18, 198] width 11 height 11
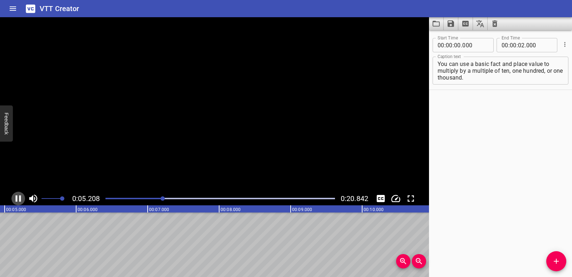
click at [19, 197] on icon "Play/Pause" at bounding box center [18, 198] width 5 height 6
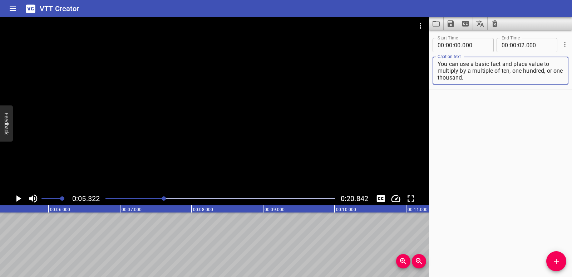
drag, startPoint x: 459, startPoint y: 70, endPoint x: 475, endPoint y: 79, distance: 18.4
click at [475, 79] on textarea "You can use a basic fact and place value to multiply by a multiple of ten, one …" at bounding box center [501, 70] width 126 height 20
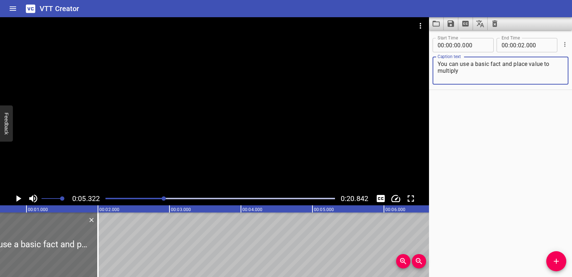
scroll to position [0, 0]
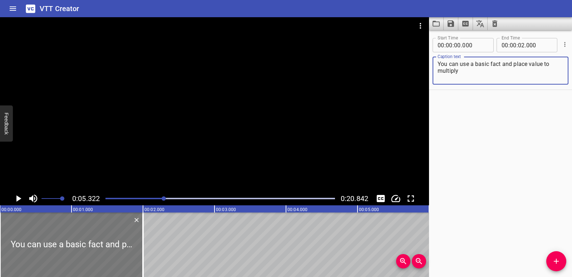
type textarea "You can use a basic fact and place value to multiply"
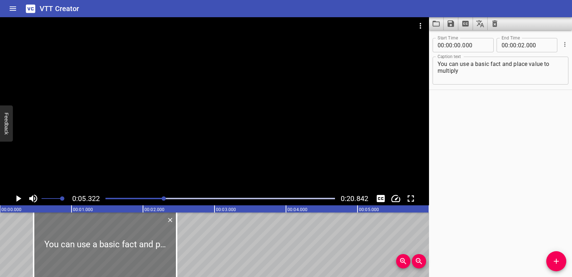
drag, startPoint x: 62, startPoint y: 241, endPoint x: 96, endPoint y: 240, distance: 33.6
click at [96, 240] on div at bounding box center [105, 244] width 143 height 64
type input "470"
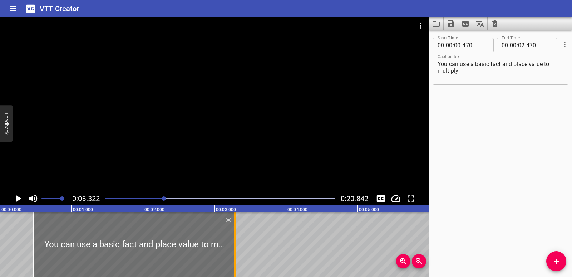
drag, startPoint x: 177, startPoint y: 252, endPoint x: 235, endPoint y: 249, distance: 58.4
click at [235, 249] on div at bounding box center [234, 244] width 1 height 64
type input "03"
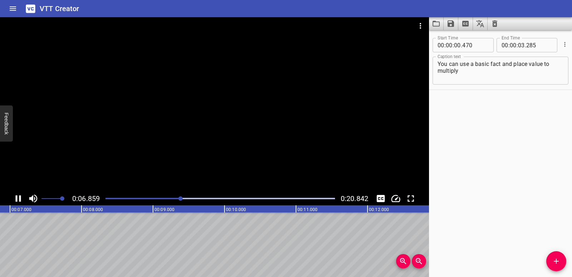
click at [108, 199] on div at bounding box center [220, 198] width 238 height 10
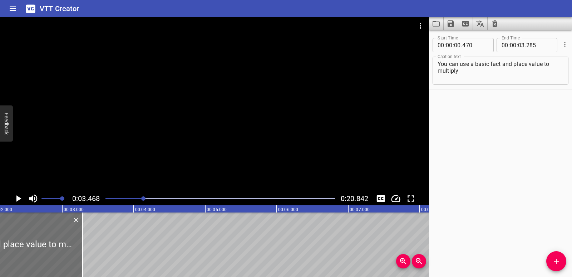
scroll to position [0, 149]
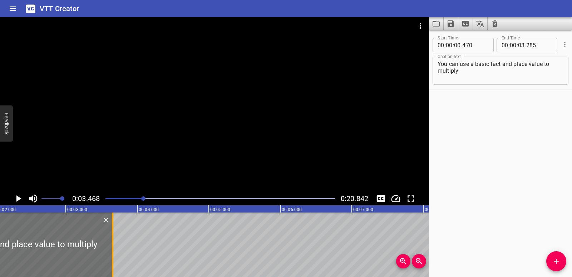
drag, startPoint x: 89, startPoint y: 255, endPoint x: 112, endPoint y: 252, distance: 23.8
click at [112, 252] on div at bounding box center [112, 244] width 1 height 64
click at [117, 199] on div at bounding box center [220, 198] width 238 height 10
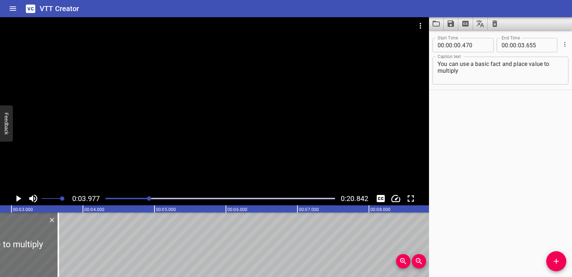
scroll to position [0, 200]
click at [60, 262] on div at bounding box center [59, 244] width 1 height 64
type input "630"
drag, startPoint x: 146, startPoint y: 258, endPoint x: 151, endPoint y: 259, distance: 4.8
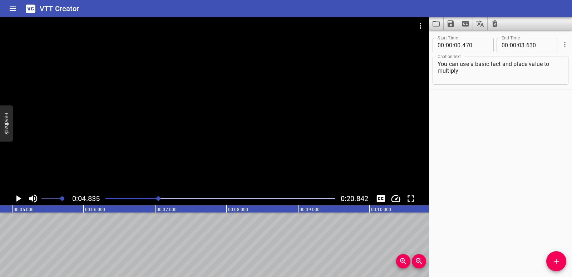
scroll to position [0, 346]
click at [553, 262] on icon "Add Cue" at bounding box center [556, 260] width 9 height 9
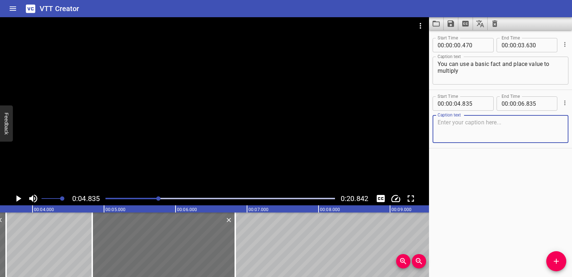
scroll to position [0, 239]
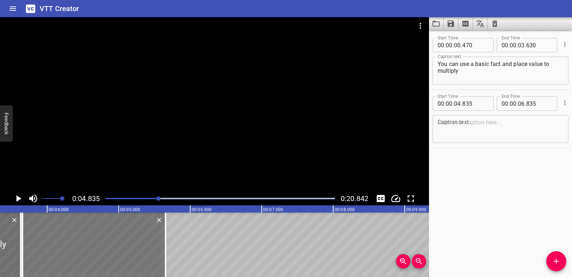
drag, startPoint x: 146, startPoint y: 260, endPoint x: 62, endPoint y: 263, distance: 84.4
click at [62, 263] on div at bounding box center [94, 244] width 143 height 64
type input "03"
type input "655"
type input "05"
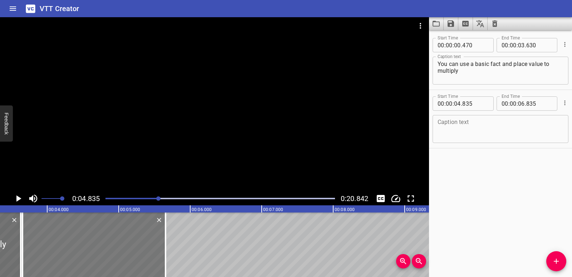
type input "655"
click at [479, 131] on textarea at bounding box center [501, 129] width 126 height 20
paste textarea "by a multiple of ten, one hundred, or one thousand."
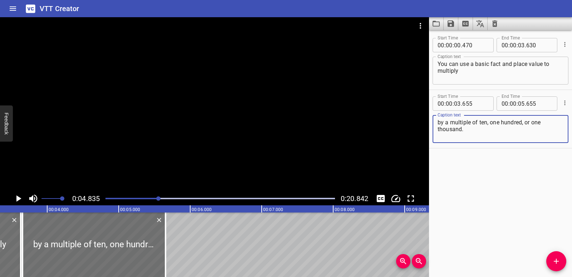
type textarea "by a multiple of ten, one hundred, or one thousand."
click at [108, 200] on div at bounding box center [220, 198] width 238 height 10
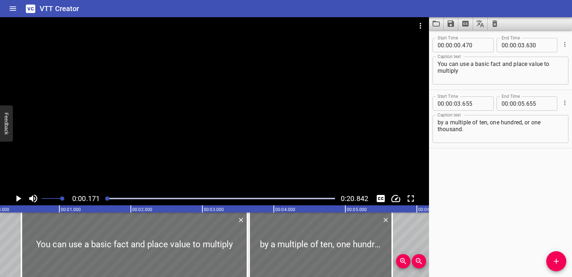
click at [16, 197] on icon "Play/Pause" at bounding box center [18, 198] width 11 height 11
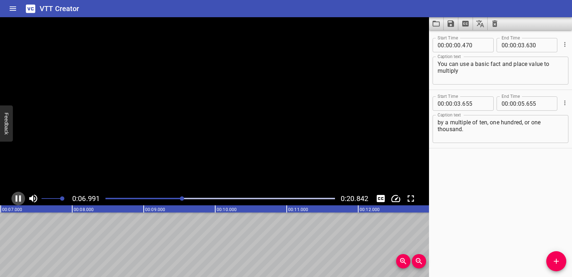
click at [15, 197] on icon "Play/Pause" at bounding box center [18, 198] width 11 height 11
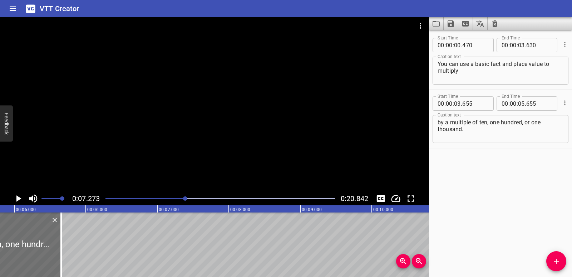
scroll to position [0, 325]
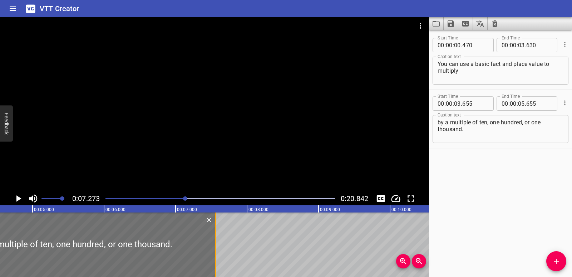
drag, startPoint x: 93, startPoint y: 255, endPoint x: 214, endPoint y: 251, distance: 120.2
click at [214, 251] on div at bounding box center [215, 244] width 7 height 64
type input "07"
type input "560"
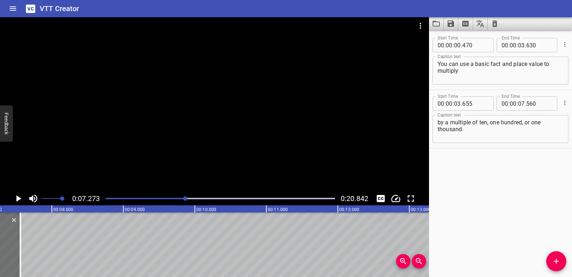
scroll to position [0, 535]
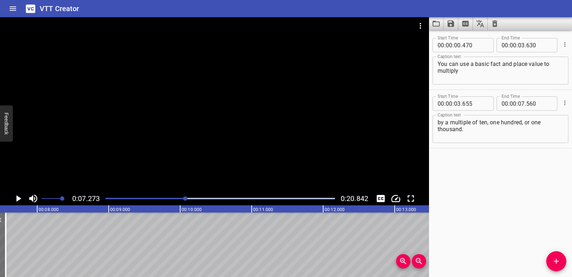
click at [552, 259] on span "Add Cue" at bounding box center [557, 260] width 20 height 9
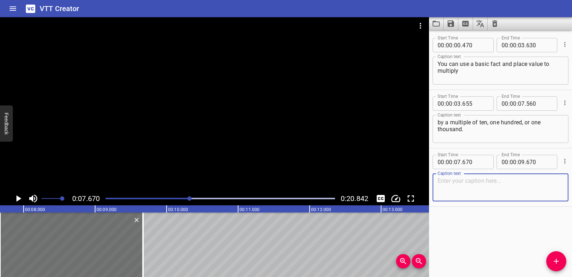
paste textarea "Use place value to break the number into smaller parts."
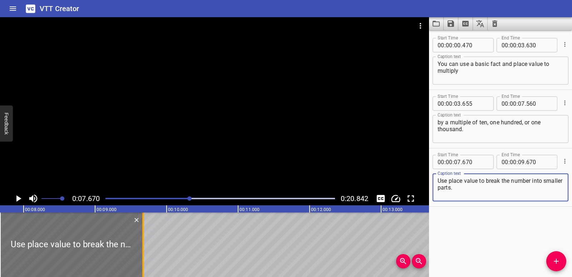
type textarea "Use place value to break the number into smaller parts."
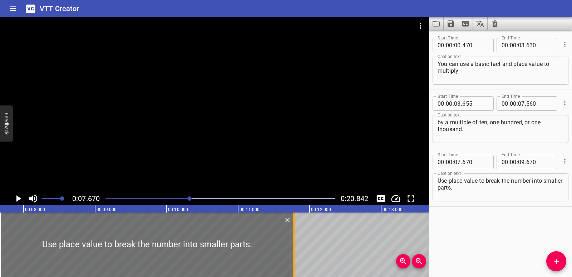
drag, startPoint x: 142, startPoint y: 249, endPoint x: 293, endPoint y: 239, distance: 151.3
click at [293, 239] on div at bounding box center [293, 244] width 1 height 64
type input "11"
type input "780"
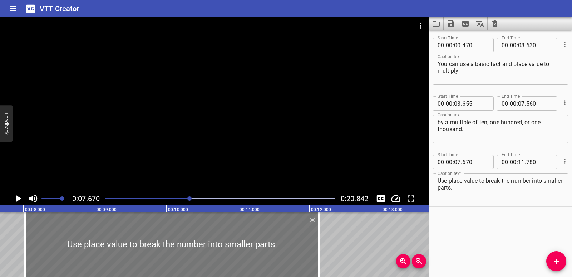
drag, startPoint x: 4, startPoint y: 234, endPoint x: 29, endPoint y: 234, distance: 25.0
click at [29, 234] on div at bounding box center [172, 244] width 294 height 64
type input "08"
type input "020"
type input "12"
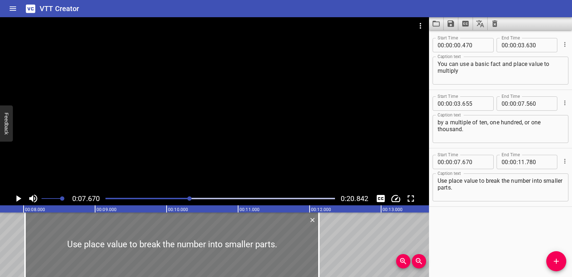
type input "130"
drag, startPoint x: 323, startPoint y: 248, endPoint x: 314, endPoint y: 250, distance: 8.9
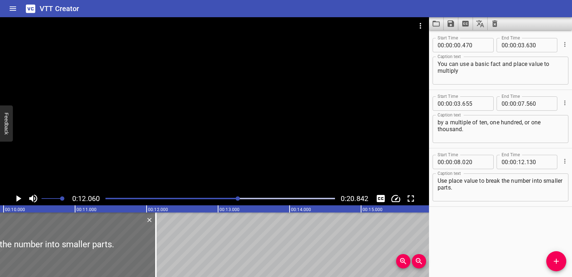
scroll to position [0, 686]
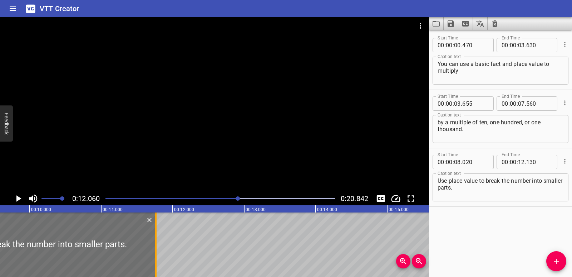
drag, startPoint x: 183, startPoint y: 258, endPoint x: 161, endPoint y: 258, distance: 21.8
click at [158, 258] on div at bounding box center [155, 244] width 7 height 64
type input "11"
type input "790"
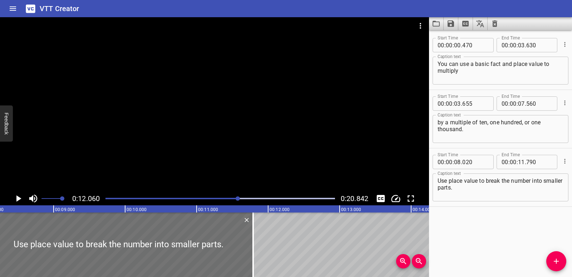
scroll to position [0, 575]
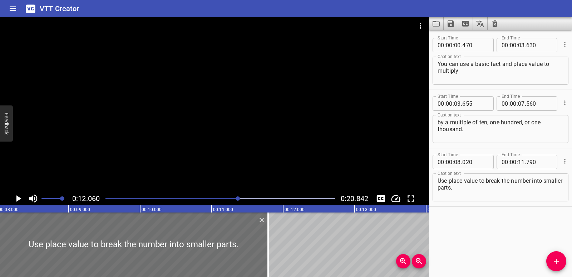
click at [208, 198] on div "Play progress" at bounding box center [124, 197] width 230 height 1
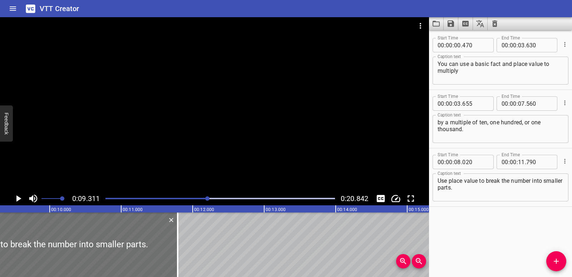
scroll to position [0, 666]
click at [16, 198] on icon "Play/Pause" at bounding box center [18, 198] width 11 height 11
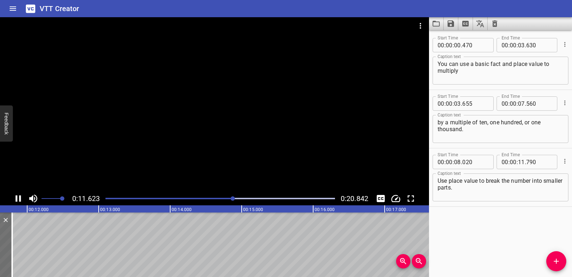
click at [20, 201] on icon "Play/Pause" at bounding box center [18, 198] width 11 height 11
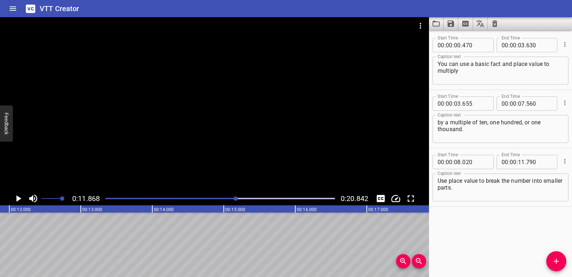
click at [564, 257] on span "Add Cue" at bounding box center [557, 260] width 20 height 9
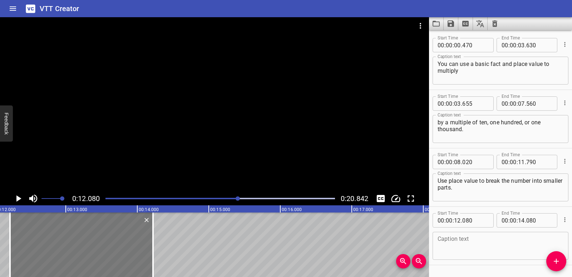
drag, startPoint x: 116, startPoint y: 246, endPoint x: 126, endPoint y: 246, distance: 10.0
click at [126, 246] on div at bounding box center [81, 244] width 143 height 64
type input "220"
click at [121, 245] on div at bounding box center [80, 244] width 143 height 64
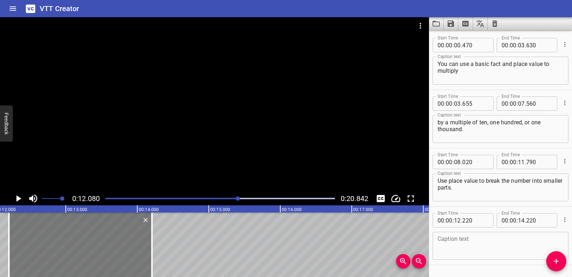
type input "205"
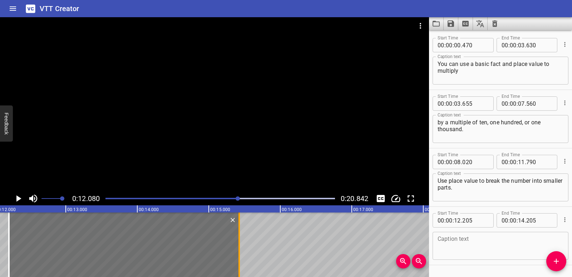
drag, startPoint x: 151, startPoint y: 245, endPoint x: 238, endPoint y: 244, distance: 87.3
click at [238, 244] on div at bounding box center [239, 244] width 7 height 64
type input "15"
type input "425"
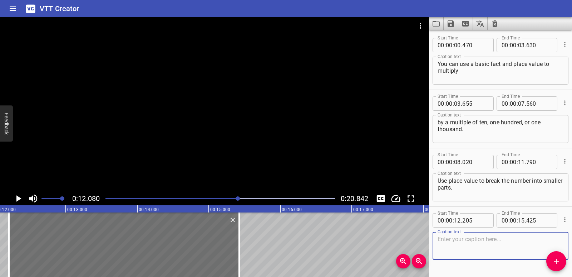
click at [466, 240] on textarea at bounding box center [501, 245] width 126 height 20
paste textarea "Multiply the number of groups and the place value."
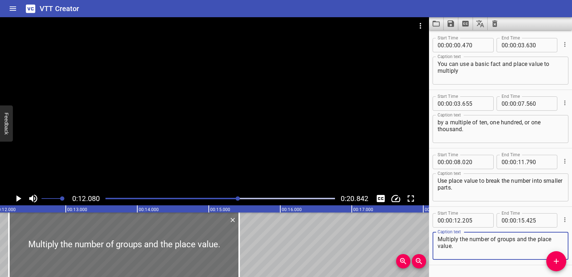
type textarea "Multiply the number of groups and the place value."
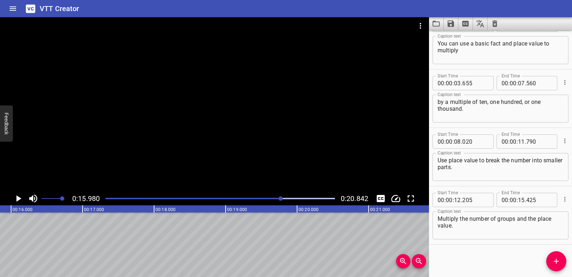
scroll to position [0, 1143]
click at [557, 260] on icon "Add Cue" at bounding box center [556, 260] width 5 height 5
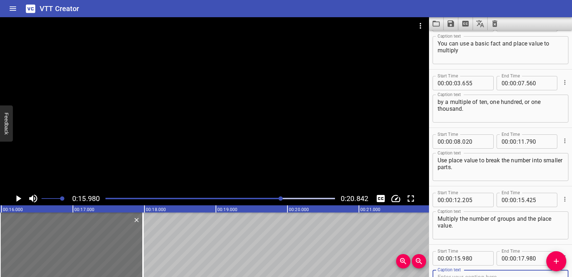
scroll to position [24, 0]
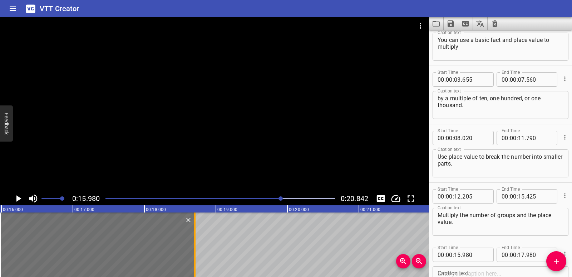
drag, startPoint x: 143, startPoint y: 253, endPoint x: 193, endPoint y: 251, distance: 49.7
click at [193, 251] on div at bounding box center [194, 244] width 7 height 64
type input "18"
type input "705"
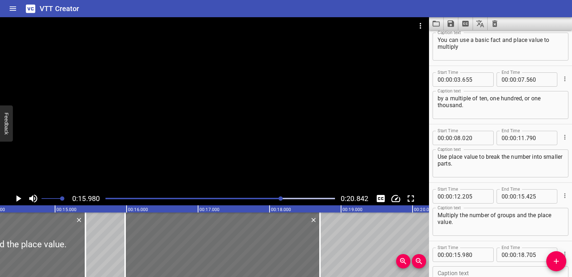
scroll to position [0, 999]
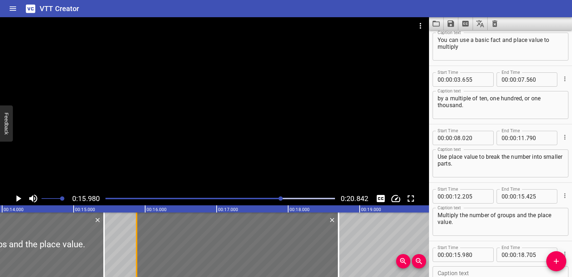
drag, startPoint x: 143, startPoint y: 252, endPoint x: 136, endPoint y: 253, distance: 7.2
click at [136, 253] on div at bounding box center [136, 244] width 7 height 64
type input "880"
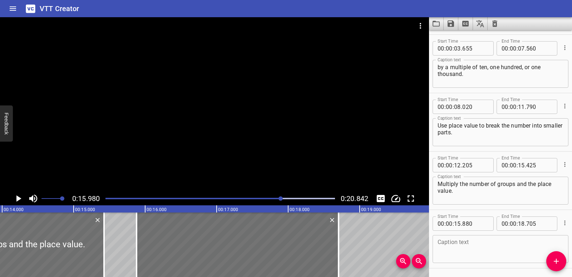
scroll to position [79, 0]
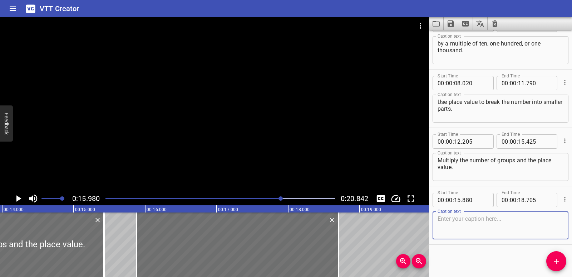
click at [467, 217] on textarea at bounding box center [501, 225] width 126 height 20
paste textarea "Use place value to write the final answer."
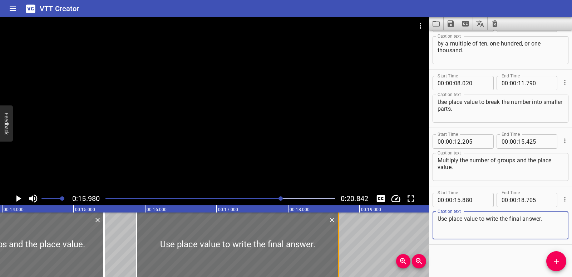
type textarea "Use place value to write the final answer."
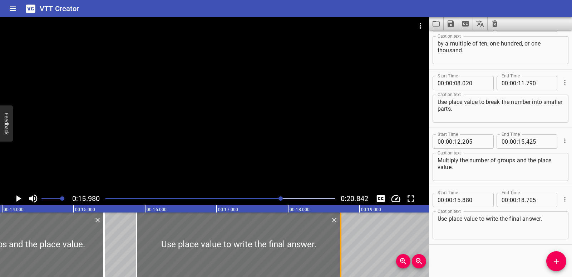
click at [339, 239] on div at bounding box center [340, 244] width 7 height 64
type input "735"
click at [108, 197] on div "Play progress" at bounding box center [167, 197] width 230 height 1
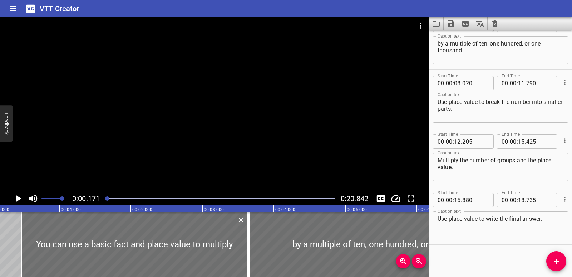
click at [19, 196] on icon "Play/Pause" at bounding box center [18, 198] width 11 height 11
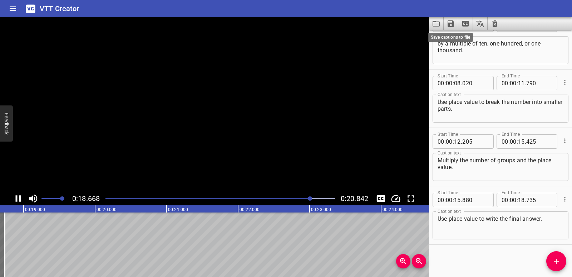
click at [455, 23] on icon "Save captions to file" at bounding box center [451, 23] width 9 height 9
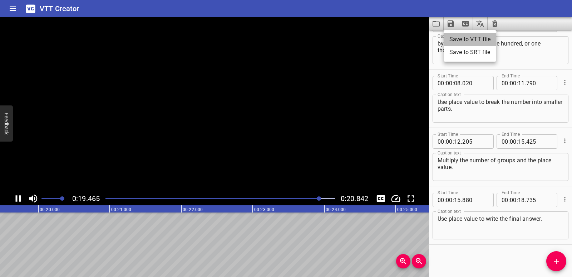
click at [462, 39] on li "Save to VTT file" at bounding box center [470, 39] width 53 height 13
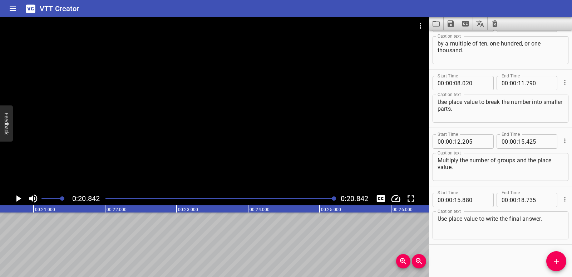
scroll to position [0, 1491]
